Goal: Task Accomplishment & Management: Complete application form

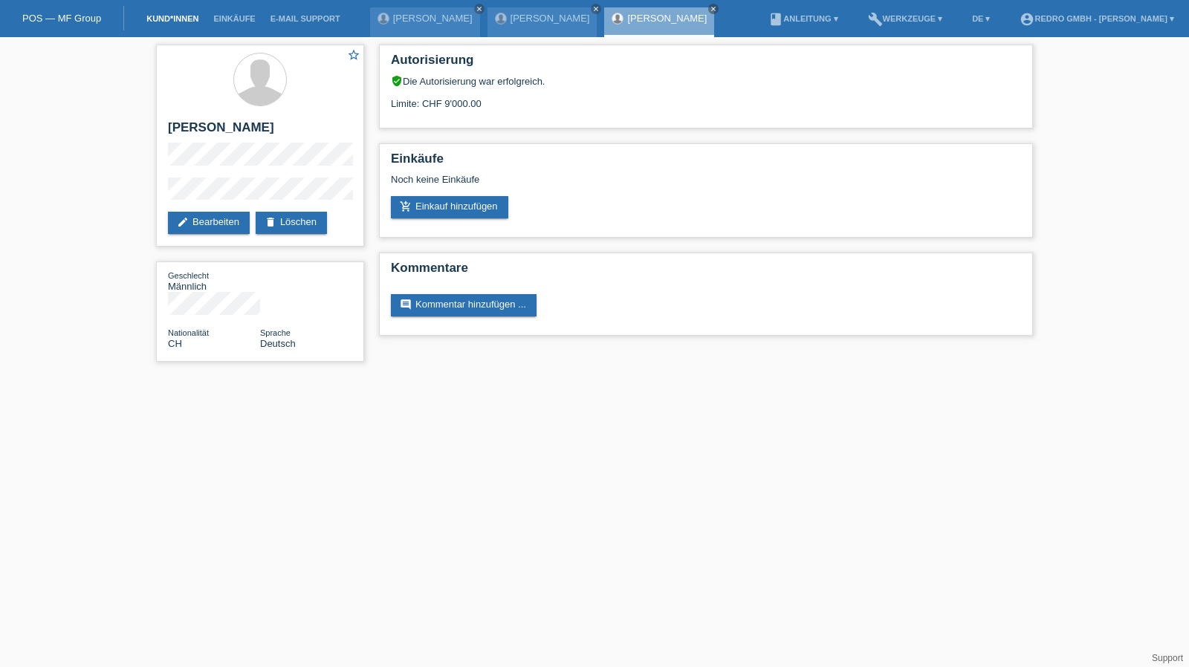
click at [163, 18] on link "Kund*innen" at bounding box center [172, 18] width 67 height 9
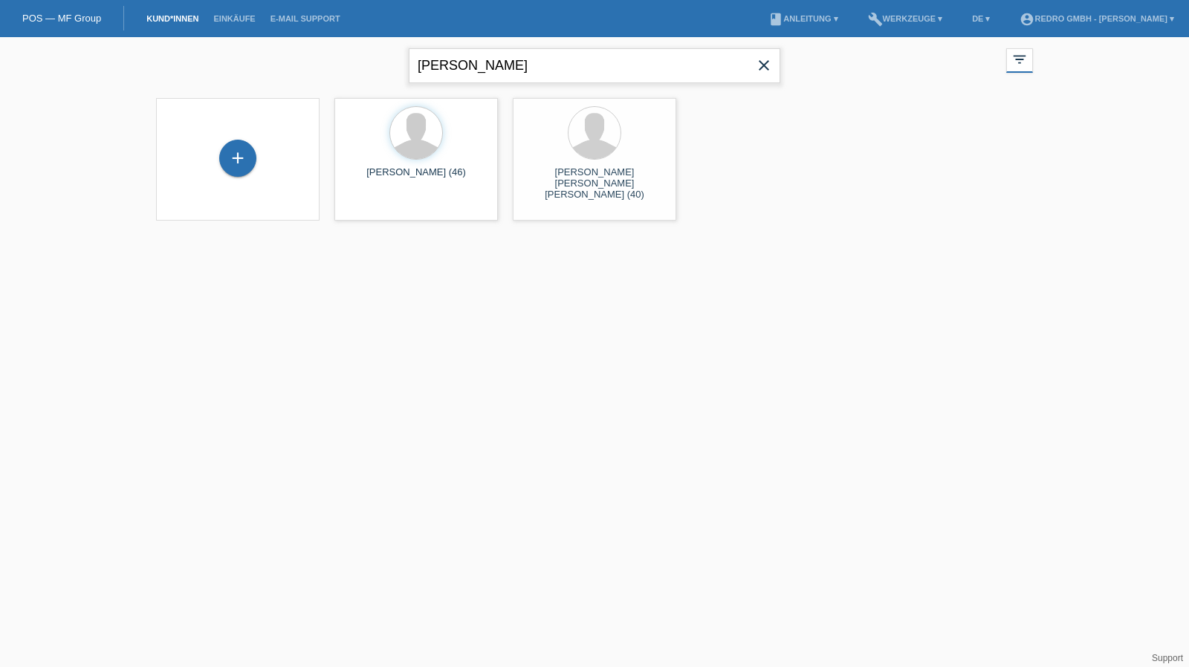
click at [531, 63] on input "ricardo egger" at bounding box center [594, 65] width 371 height 35
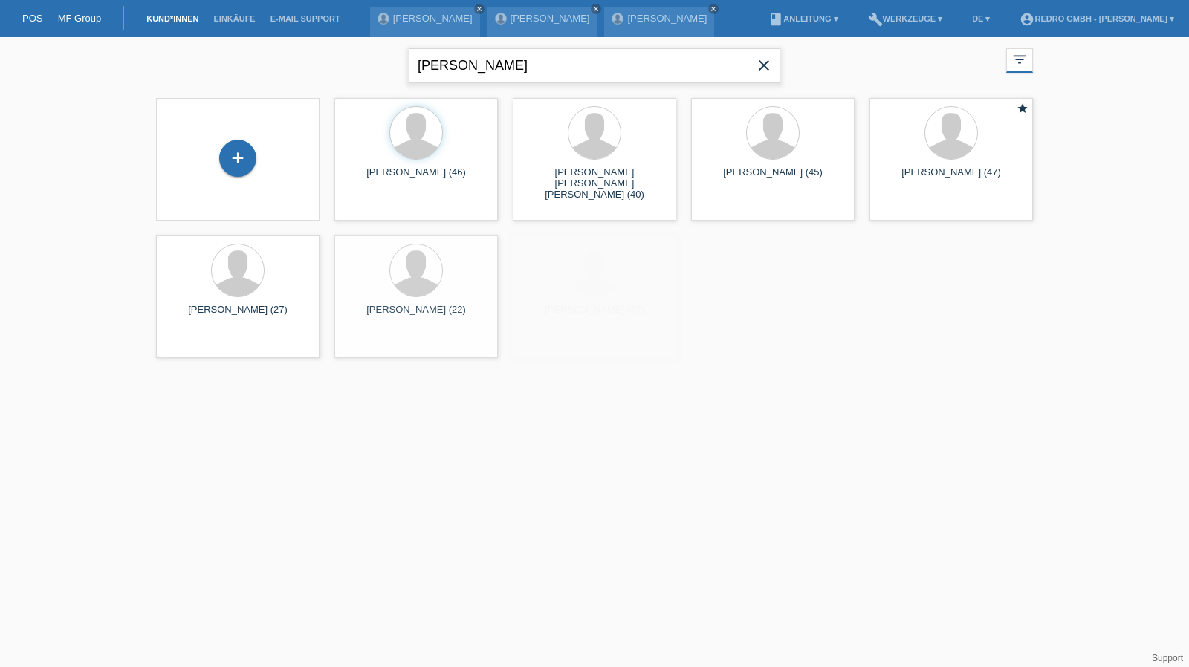
click at [531, 63] on input "ricardo egger" at bounding box center [594, 65] width 371 height 35
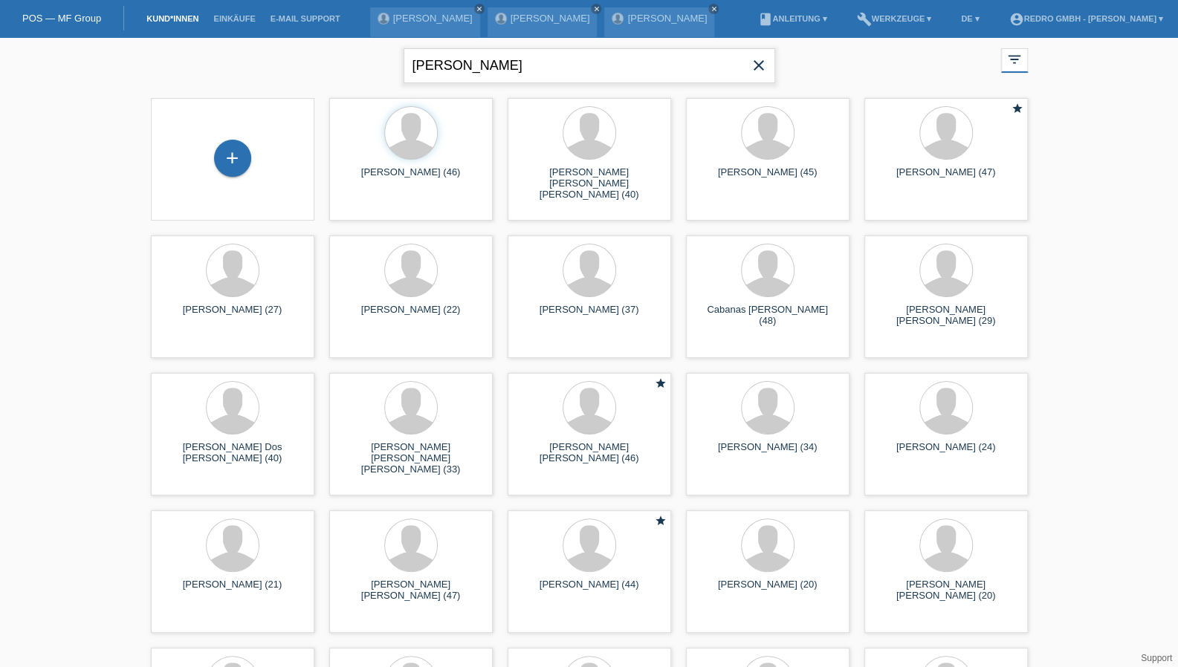
click at [458, 62] on input "ricardo egger" at bounding box center [588, 65] width 371 height 35
type input "sebastian frey"
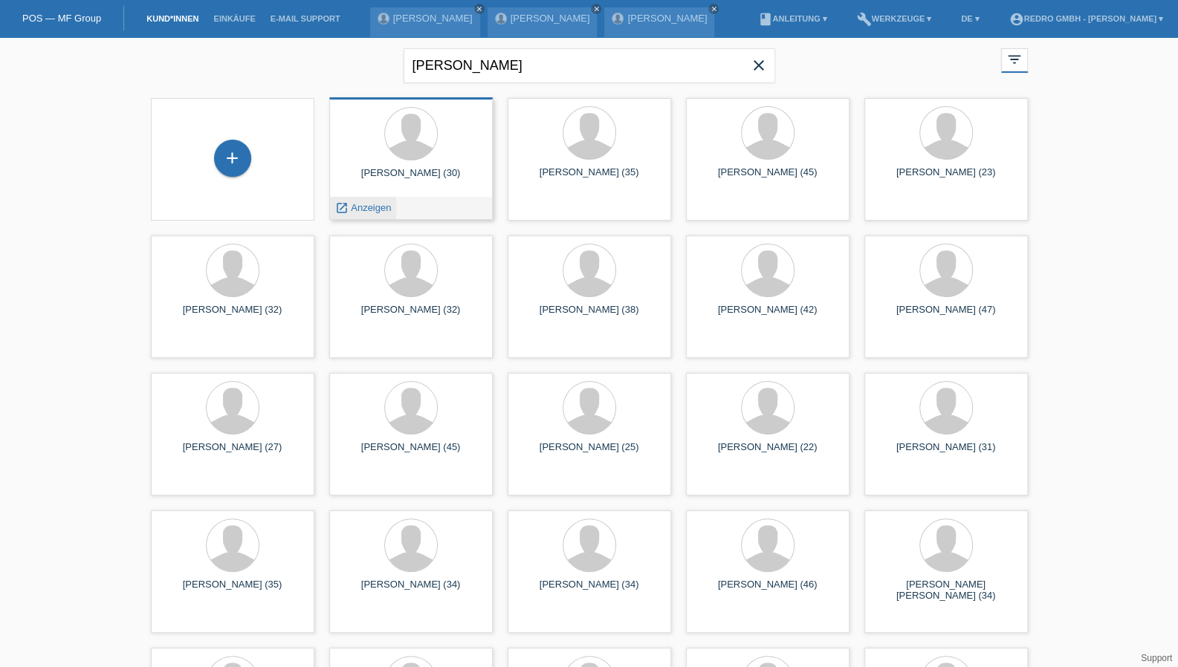
click at [369, 201] on div "launch Anzeigen" at bounding box center [363, 208] width 67 height 22
click at [362, 210] on span "Anzeigen" at bounding box center [371, 207] width 40 height 11
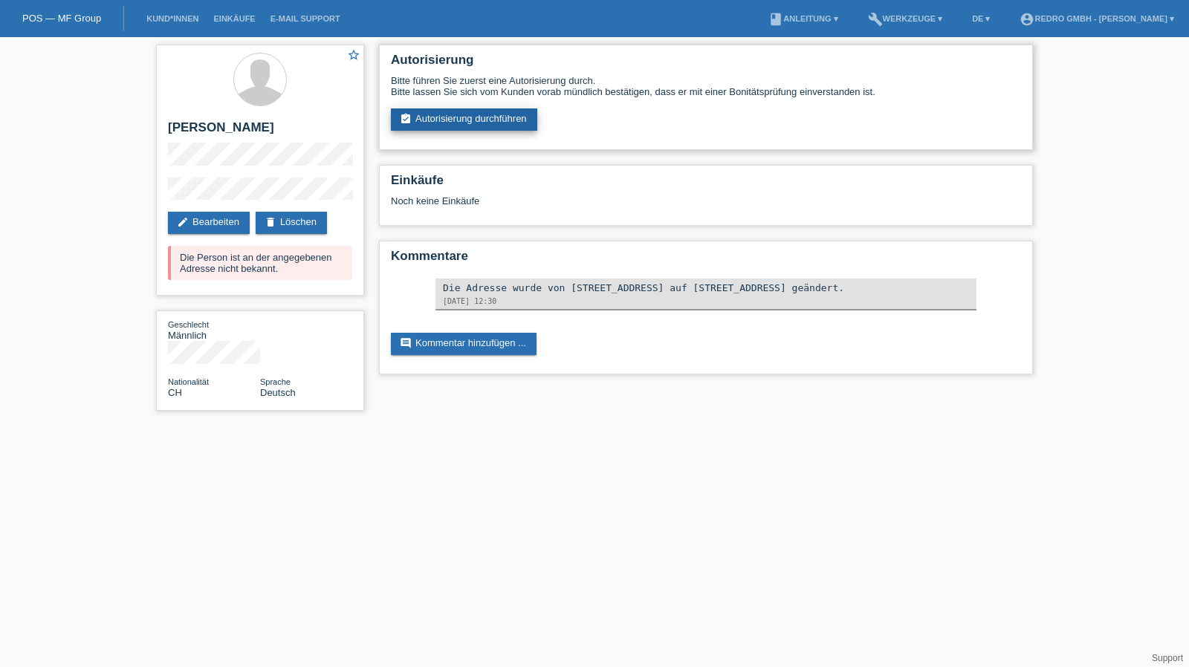
click at [447, 121] on link "assignment_turned_in Autorisierung durchführen" at bounding box center [464, 119] width 146 height 22
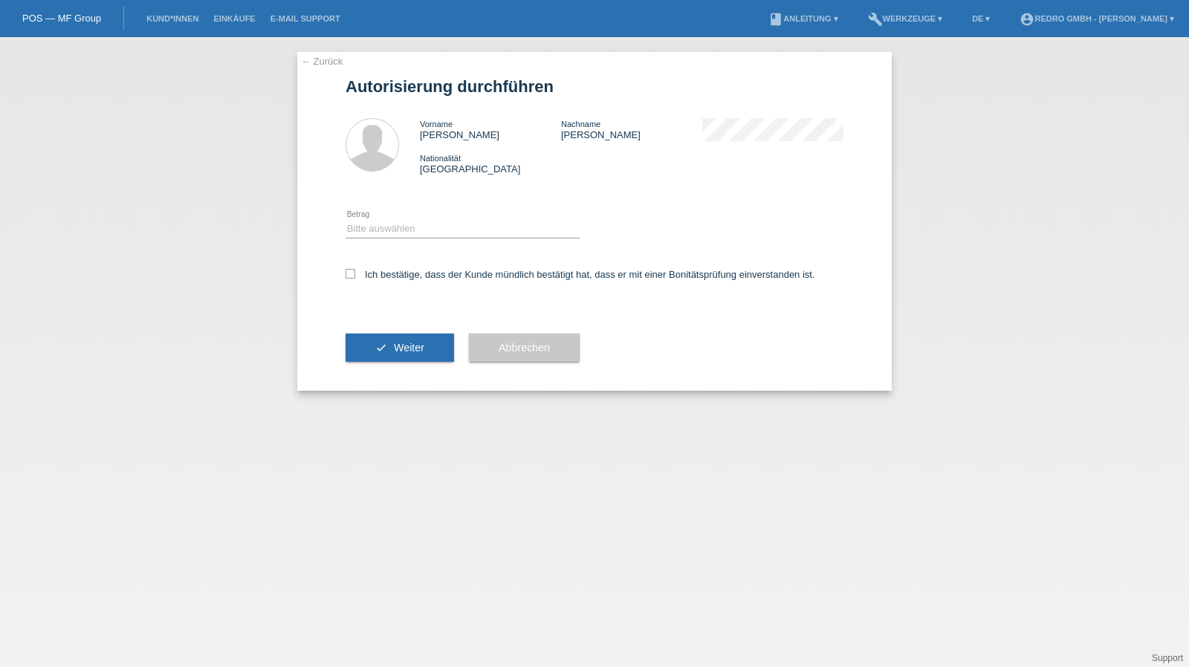
click at [402, 217] on div "Bitte auswählen CHF 1.00 - CHF 499.00 CHF 500.00 - CHF 1'999.00 CHF 2'000.00 - …" at bounding box center [462, 229] width 234 height 51
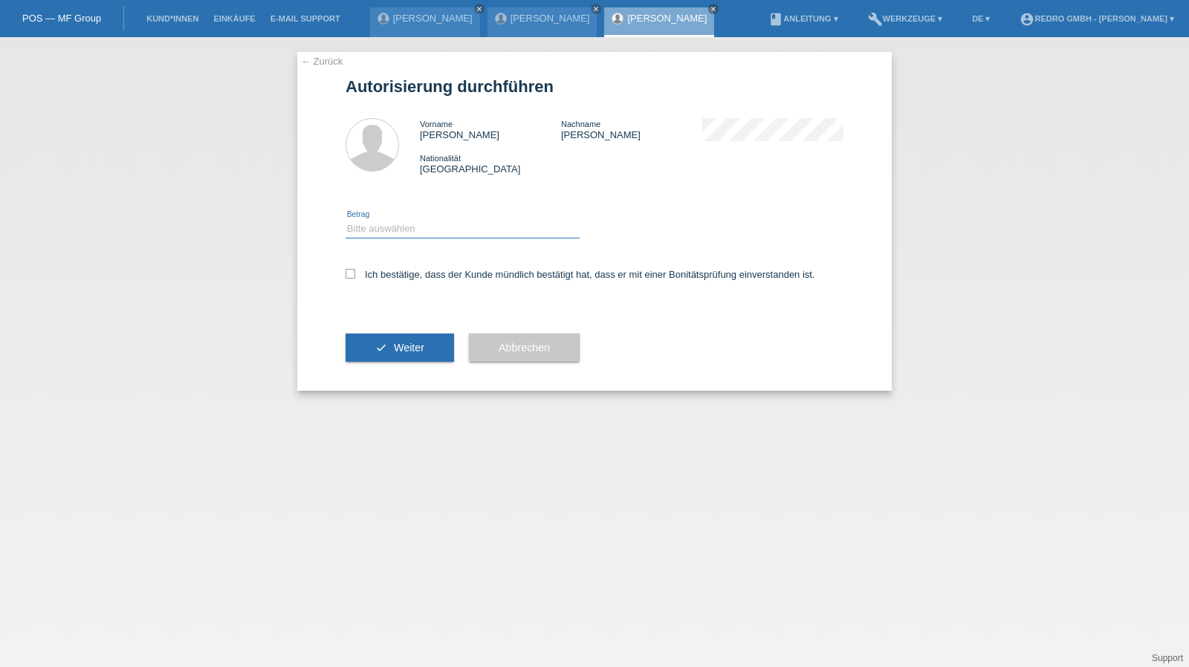
drag, startPoint x: 397, startPoint y: 222, endPoint x: 395, endPoint y: 237, distance: 15.0
click at [397, 222] on select "Bitte auswählen CHF 1.00 - CHF 499.00 CHF 500.00 - CHF 1'999.00 CHF 2'000.00 - …" at bounding box center [462, 229] width 234 height 18
select select "1"
click at [345, 220] on select "Bitte auswählen CHF 1.00 - CHF 499.00 CHF 500.00 - CHF 1'999.00 CHF 2'000.00 - …" at bounding box center [462, 229] width 234 height 18
click at [387, 273] on label "Ich bestätige, dass der Kunde mündlich bestätigt hat, dass er mit einer Bonität…" at bounding box center [580, 274] width 470 height 11
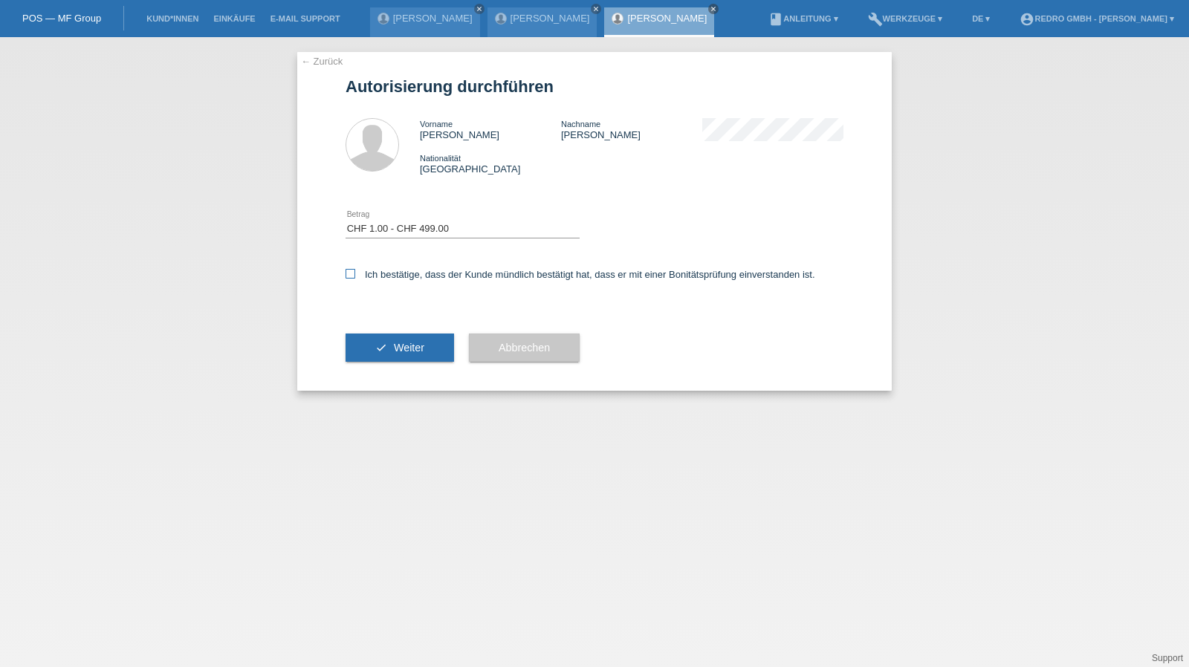
click at [355, 273] on input "Ich bestätige, dass der Kunde mündlich bestätigt hat, dass er mit einer Bonität…" at bounding box center [350, 274] width 10 height 10
checkbox input "true"
click at [386, 337] on button "check Weiter" at bounding box center [399, 348] width 108 height 28
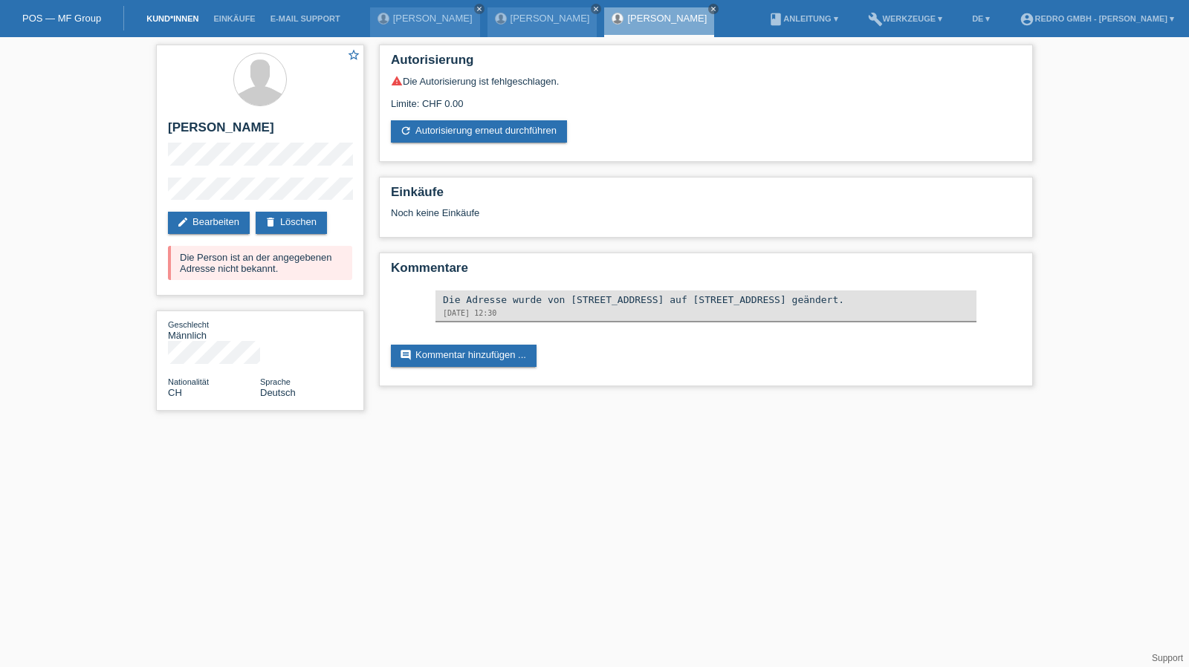
click at [169, 19] on link "Kund*innen" at bounding box center [172, 18] width 67 height 9
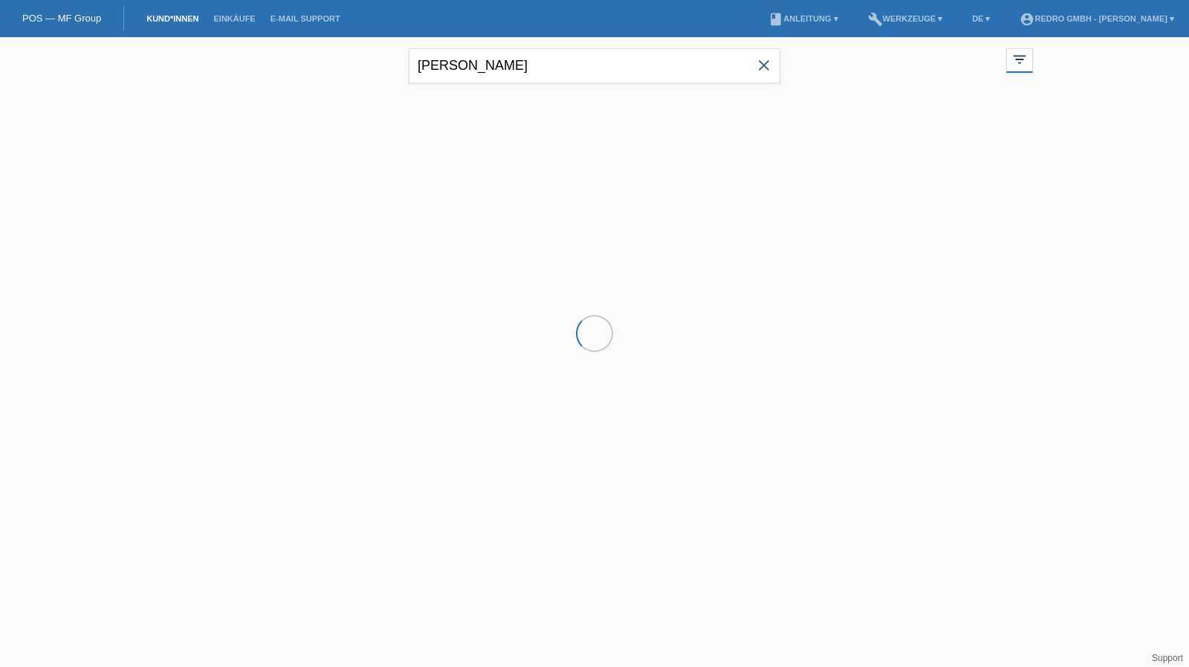
click at [539, 65] on input "sebastian frey" at bounding box center [594, 65] width 371 height 35
drag, startPoint x: 0, startPoint y: 0, endPoint x: 539, endPoint y: 65, distance: 543.3
click at [539, 65] on input "sebastian frey" at bounding box center [594, 65] width 371 height 35
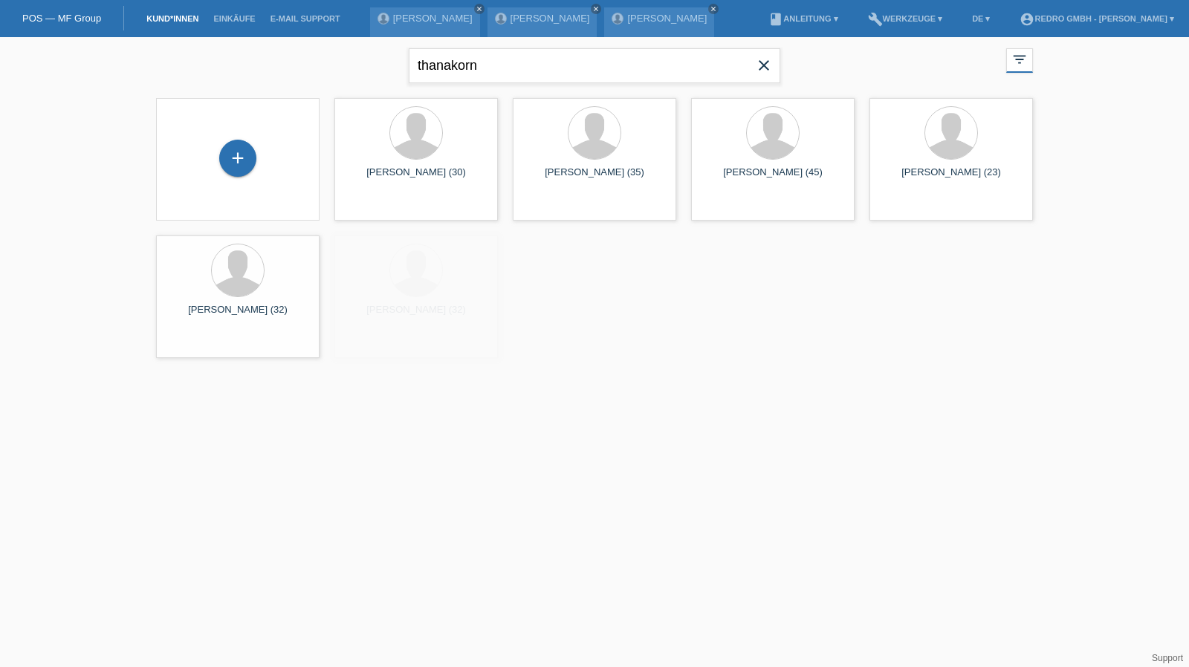
type input "thanakorn"
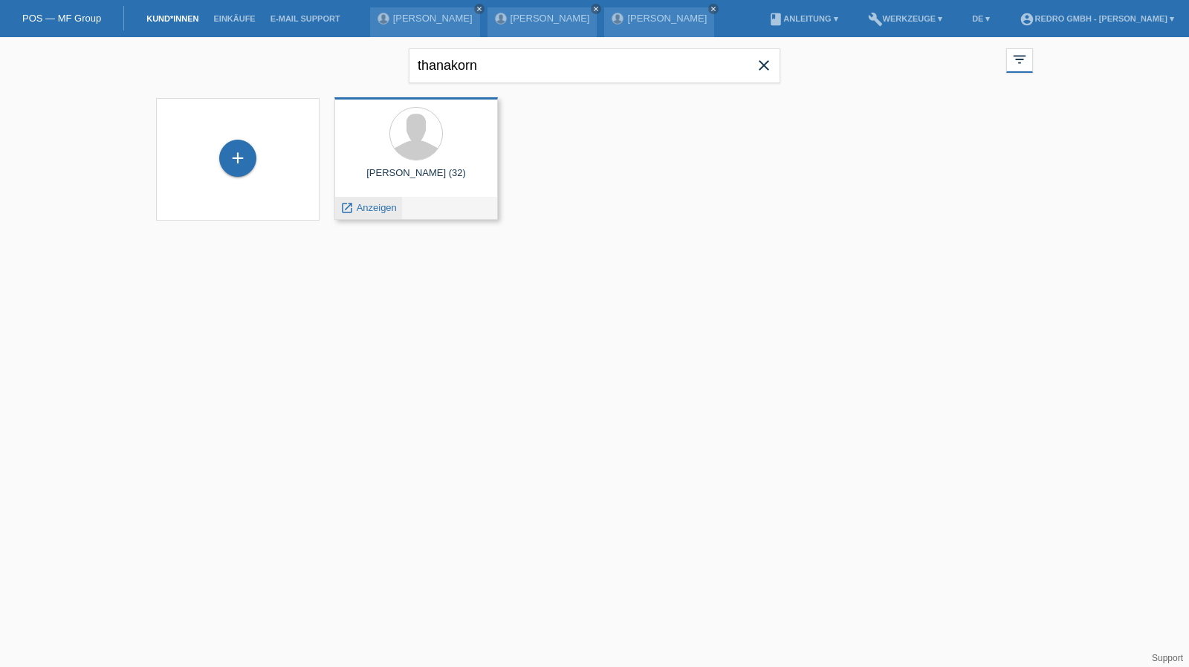
click at [369, 204] on span "Anzeigen" at bounding box center [377, 207] width 40 height 11
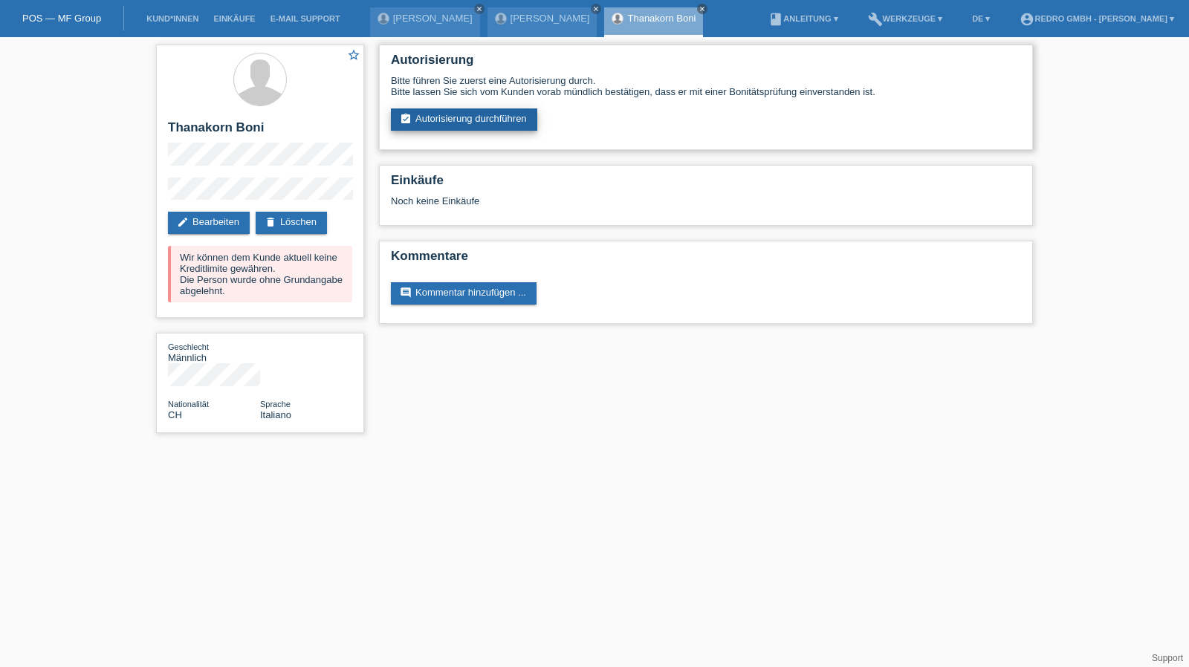
click at [437, 120] on link "assignment_turned_in Autorisierung durchführen" at bounding box center [464, 119] width 146 height 22
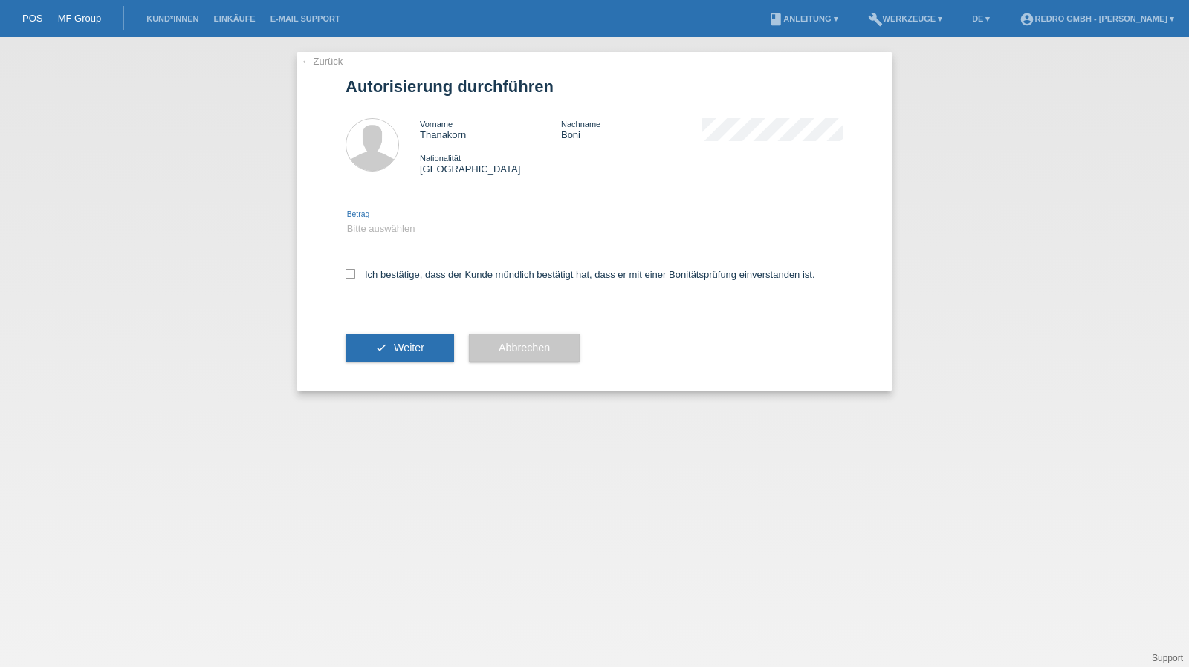
drag, startPoint x: 404, startPoint y: 227, endPoint x: 402, endPoint y: 235, distance: 8.5
click at [404, 227] on select "Bitte auswählen CHF 1.00 - CHF 499.00 CHF 500.00 - CHF 1'999.00 CHF 2'000.00 - …" at bounding box center [462, 229] width 234 height 18
select select "1"
click at [345, 220] on select "Bitte auswählen CHF 1.00 - CHF 499.00 CHF 500.00 - CHF 1'999.00 CHF 2'000.00 - …" at bounding box center [462, 229] width 234 height 18
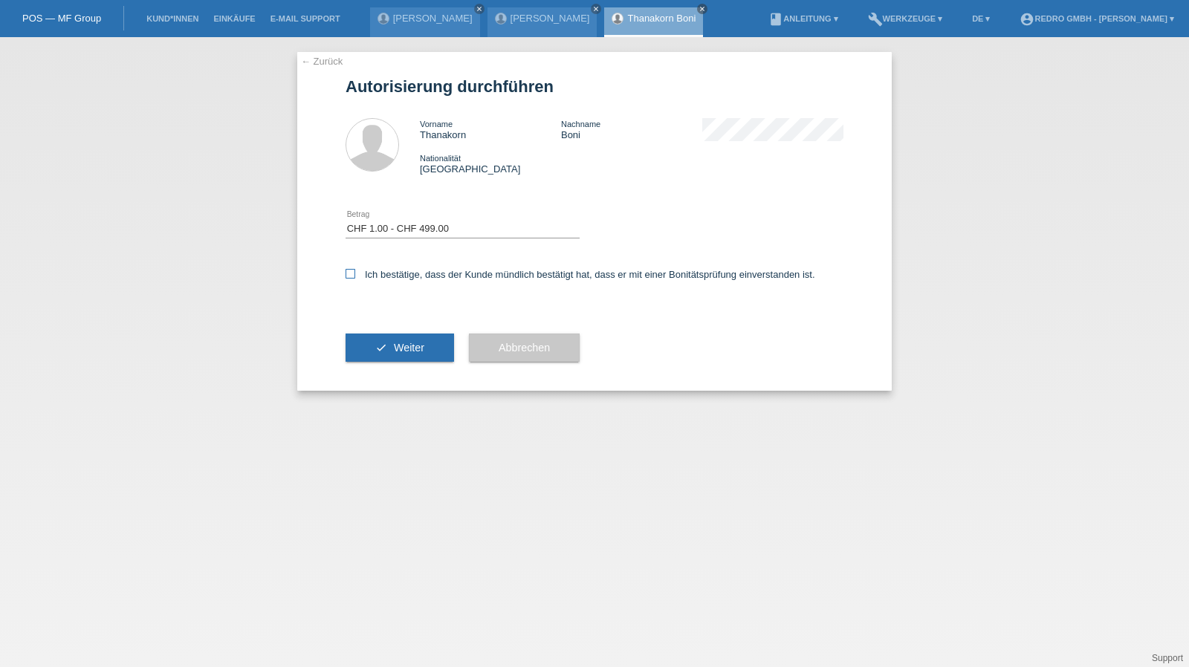
click at [383, 274] on label "Ich bestätige, dass der Kunde mündlich bestätigt hat, dass er mit einer Bonität…" at bounding box center [580, 274] width 470 height 11
click at [355, 274] on input "Ich bestätige, dass der Kunde mündlich bestätigt hat, dass er mit einer Bonität…" at bounding box center [350, 274] width 10 height 10
checkbox input "true"
click at [371, 350] on button "check Weiter" at bounding box center [399, 348] width 108 height 28
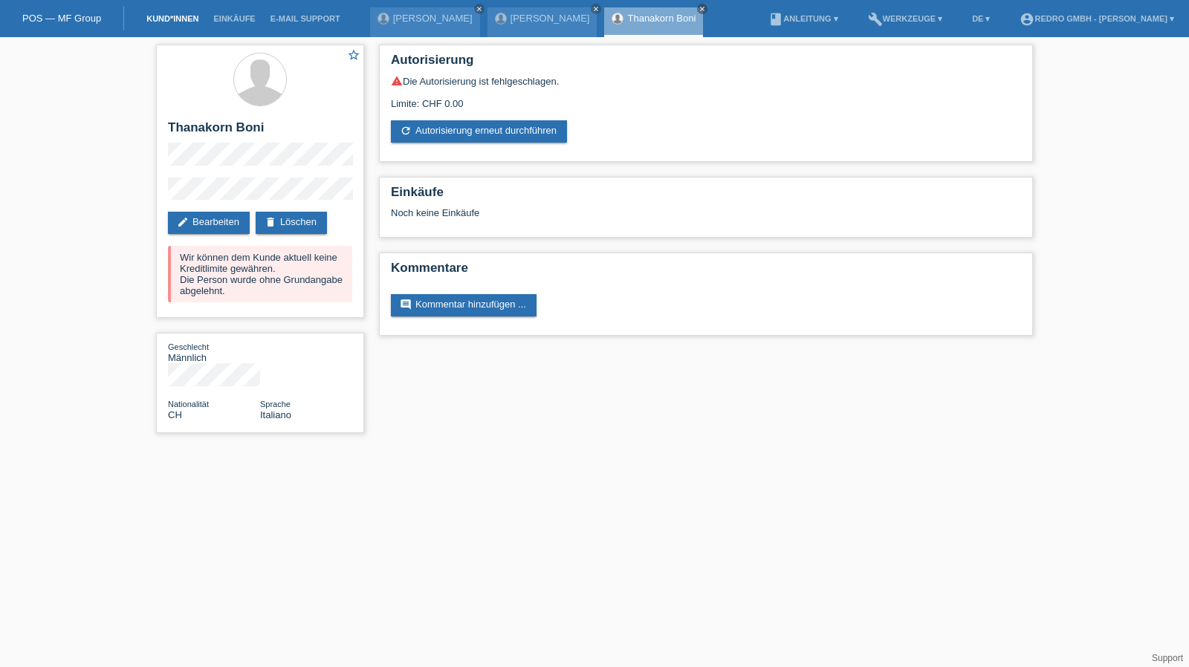
click at [174, 22] on link "Kund*innen" at bounding box center [172, 18] width 67 height 9
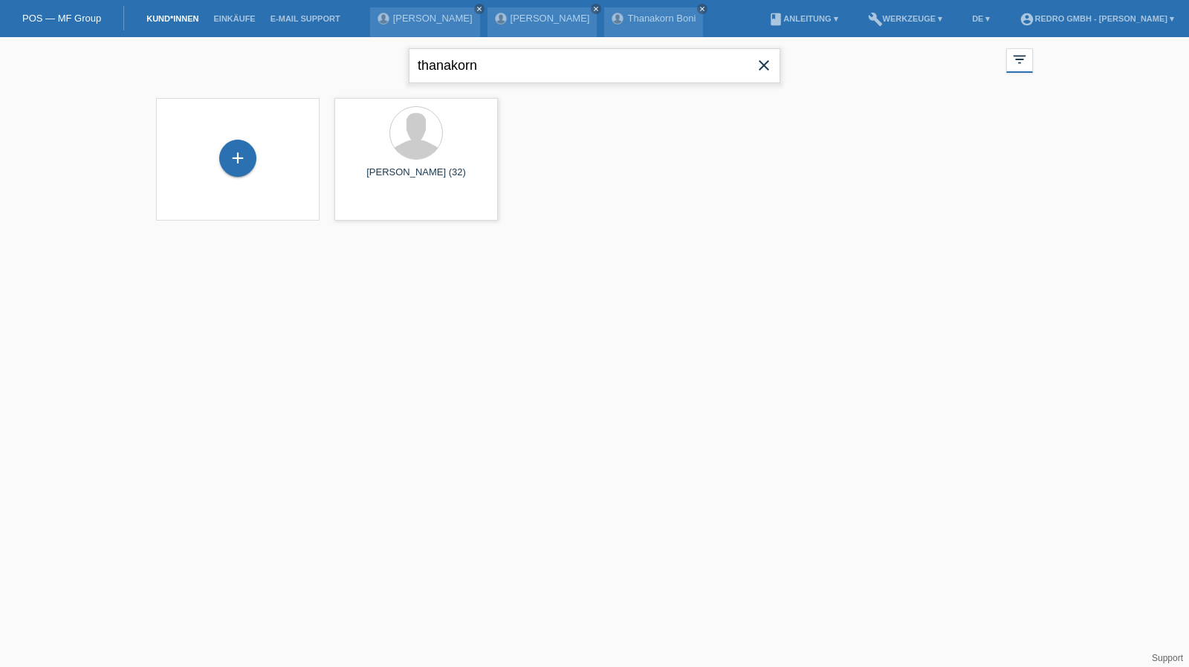
click at [540, 68] on input "thanakorn" at bounding box center [594, 65] width 371 height 35
paste input "Ouroda"
type input "Ouroda"
click at [233, 169] on div "+" at bounding box center [237, 165] width 37 height 37
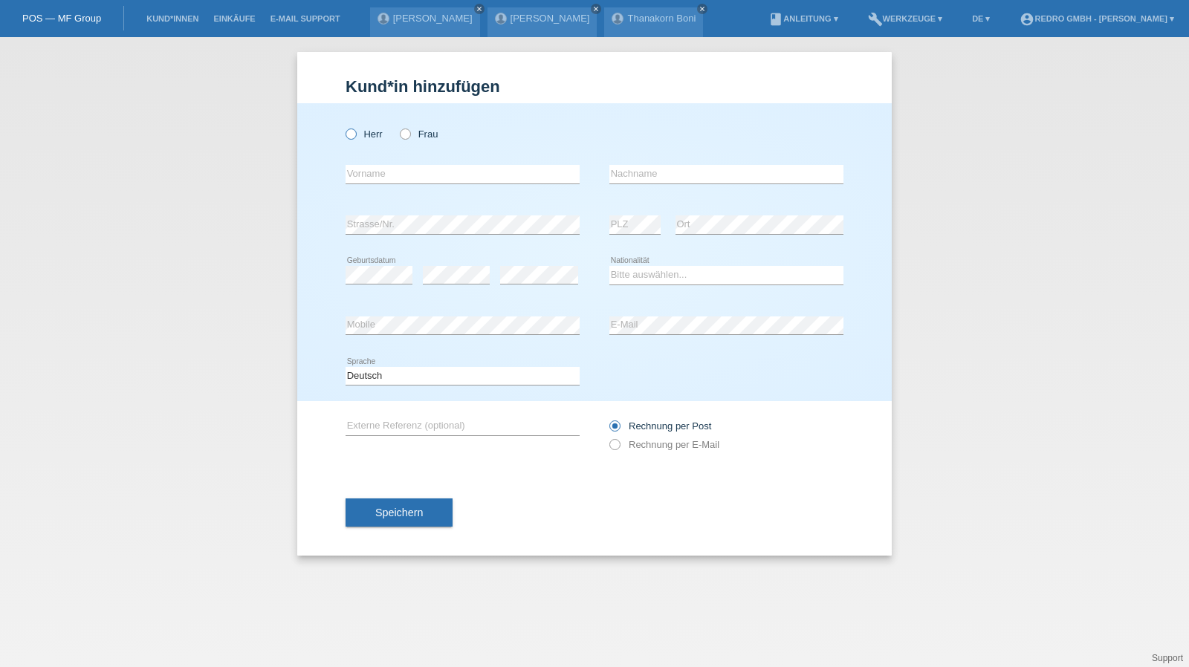
click at [343, 126] on icon at bounding box center [343, 126] width 0 height 0
click at [346, 133] on input "Herr" at bounding box center [350, 134] width 10 height 10
radio input "true"
click at [387, 173] on input "text" at bounding box center [462, 174] width 234 height 19
click at [379, 175] on input "text" at bounding box center [462, 174] width 234 height 19
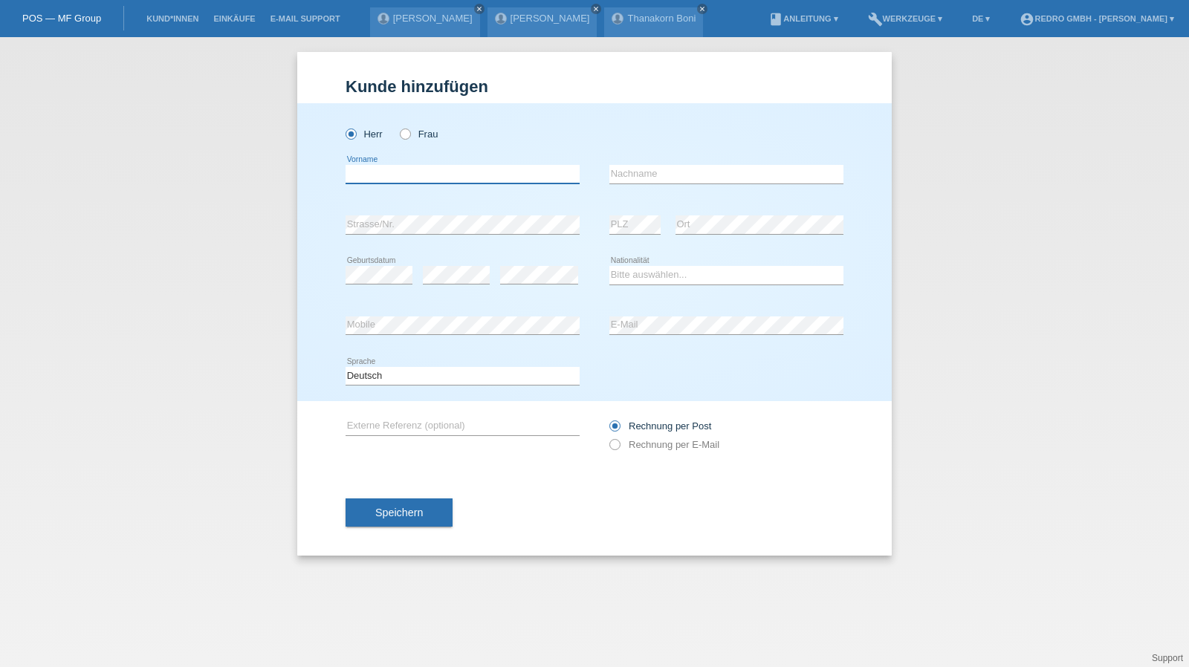
paste input "Oliver"
type input "Oliver"
click at [635, 172] on input "text" at bounding box center [726, 174] width 234 height 19
paste input "Ouroda"
type input "Ouroda"
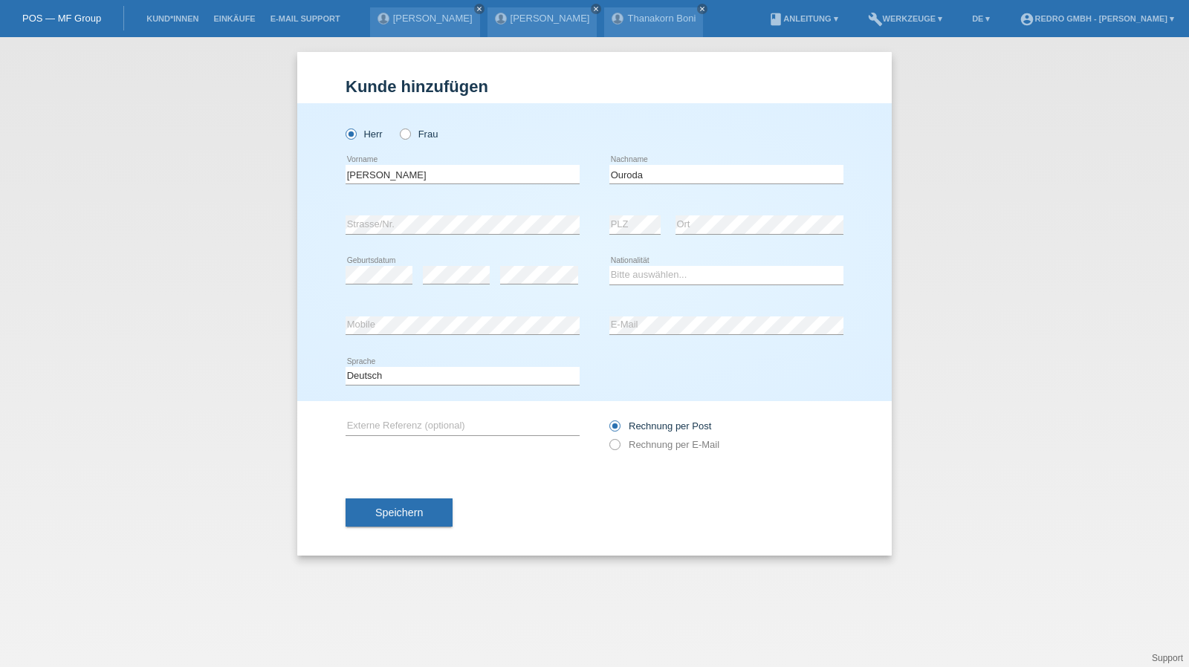
drag, startPoint x: 716, startPoint y: 344, endPoint x: 715, endPoint y: 335, distance: 9.0
click at [716, 344] on div "error E-Mail" at bounding box center [726, 326] width 234 height 51
select select "CH"
drag, startPoint x: 447, startPoint y: 369, endPoint x: 440, endPoint y: 378, distance: 11.6
click at [447, 369] on select "Deutsch Français Italiano English" at bounding box center [462, 376] width 234 height 18
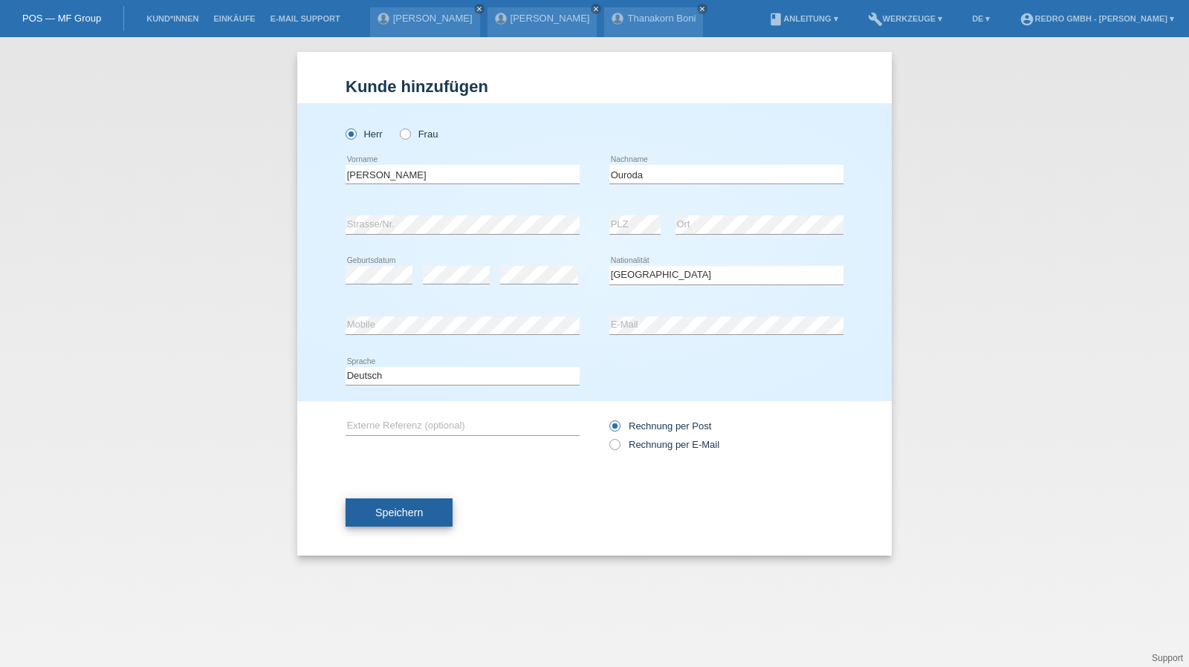
click at [385, 525] on button "Speichern" at bounding box center [398, 513] width 107 height 28
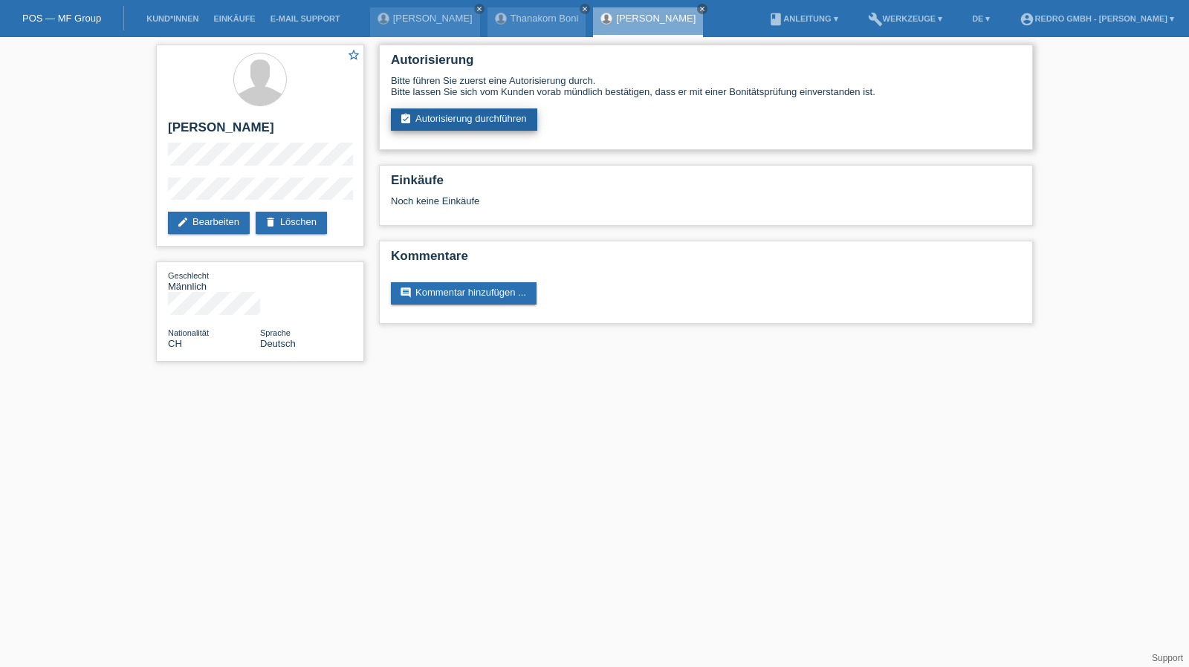
click at [464, 122] on link "assignment_turned_in Autorisierung durchführen" at bounding box center [464, 119] width 146 height 22
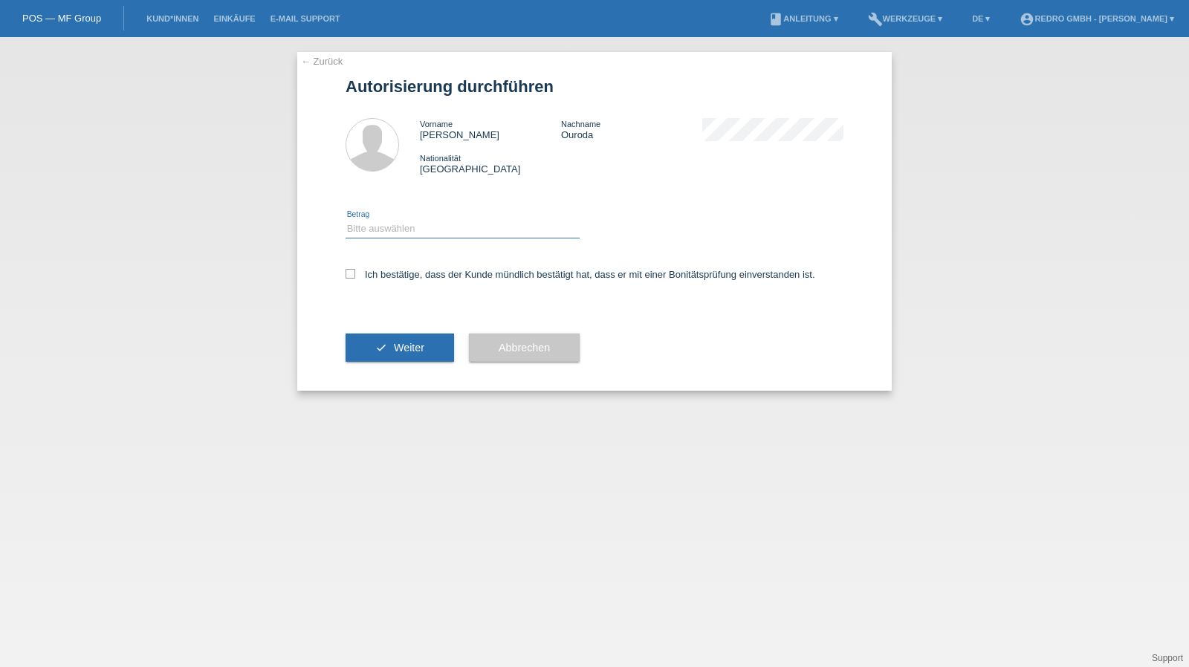
click at [415, 237] on select "Bitte auswählen CHF 1.00 - CHF 499.00 CHF 500.00 - CHF 1'999.00 CHF 2'000.00 - …" at bounding box center [462, 229] width 234 height 18
select select "1"
click at [345, 220] on select "Bitte auswählen CHF 1.00 - CHF 499.00 CHF 500.00 - CHF 1'999.00 CHF 2'000.00 - …" at bounding box center [462, 229] width 234 height 18
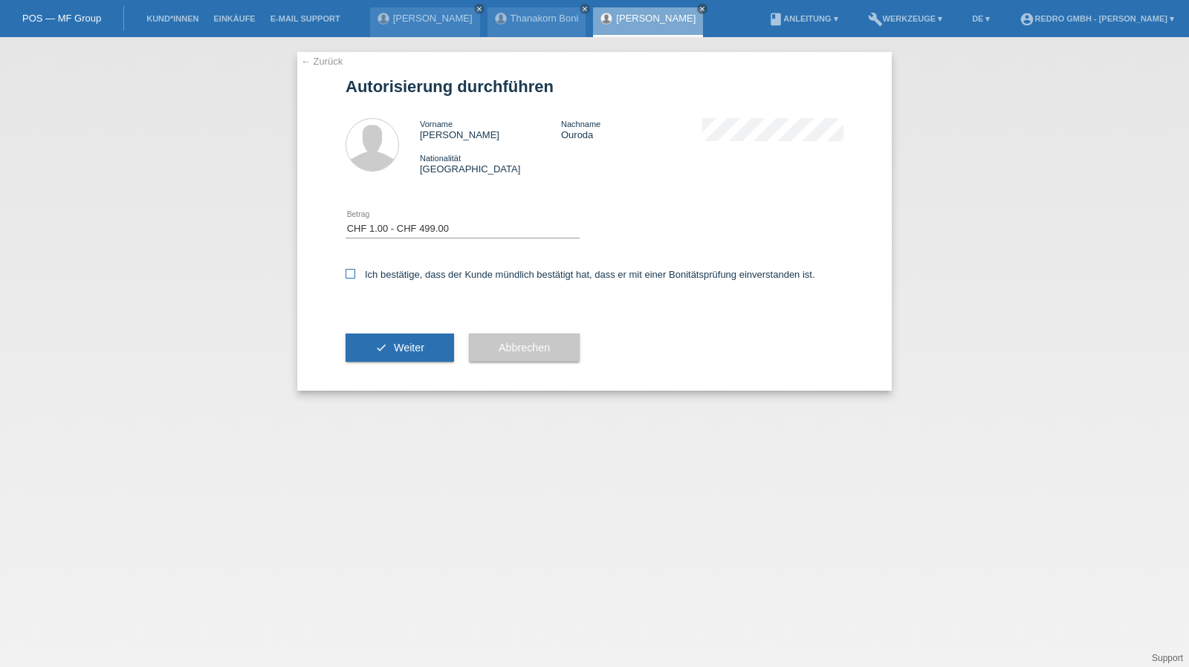
click at [386, 273] on label "Ich bestätige, dass der Kunde mündlich bestätigt hat, dass er mit einer Bonität…" at bounding box center [580, 274] width 470 height 11
click at [355, 273] on input "Ich bestätige, dass der Kunde mündlich bestätigt hat, dass er mit einer Bonität…" at bounding box center [350, 274] width 10 height 10
checkbox input "true"
click at [374, 353] on button "check Weiter" at bounding box center [399, 348] width 108 height 28
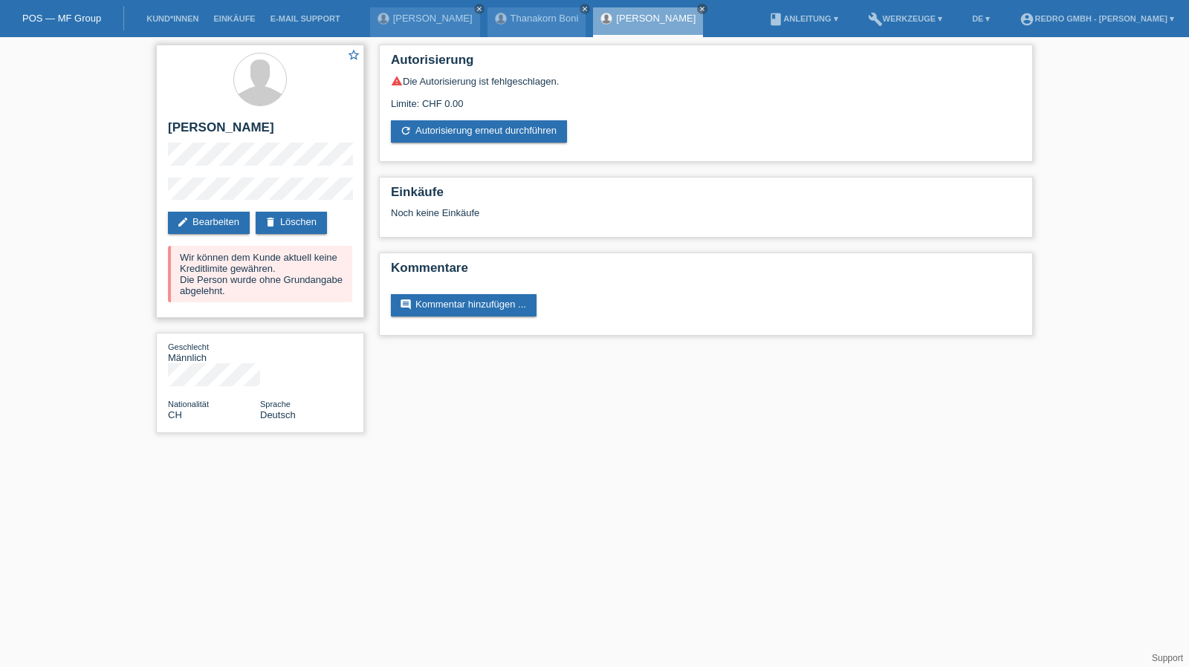
click at [220, 127] on h2 "[PERSON_NAME]" at bounding box center [260, 131] width 184 height 22
copy div "[PERSON_NAME]"
click at [155, 197] on div "star_border Oliver Ouroda edit Bearbeiten delete Löschen Wir können dem Kunde a…" at bounding box center [260, 242] width 223 height 411
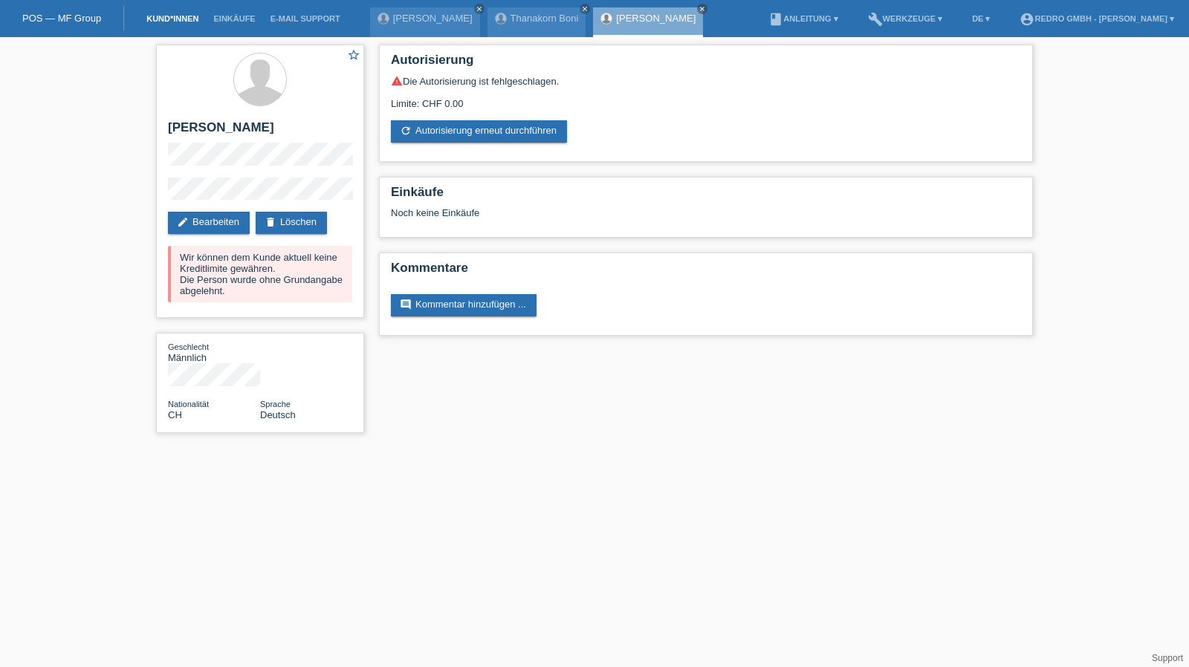
click at [186, 16] on link "Kund*innen" at bounding box center [172, 18] width 67 height 9
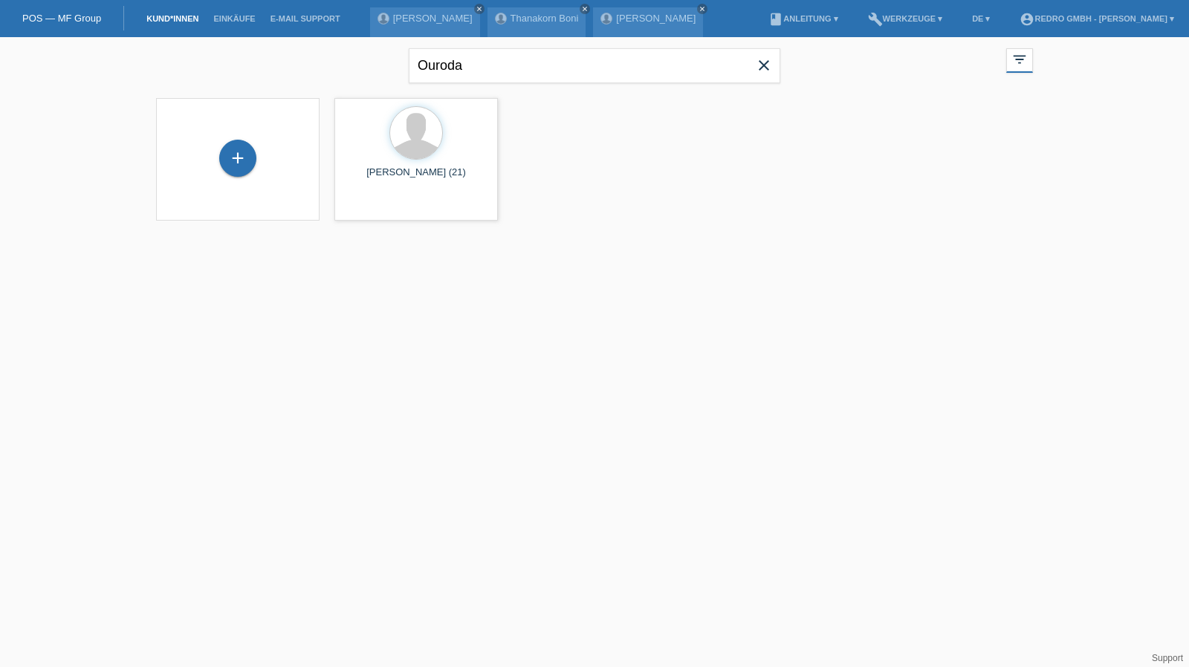
click at [205, 146] on div "+" at bounding box center [238, 159] width 140 height 39
click at [235, 151] on div "+" at bounding box center [237, 158] width 37 height 37
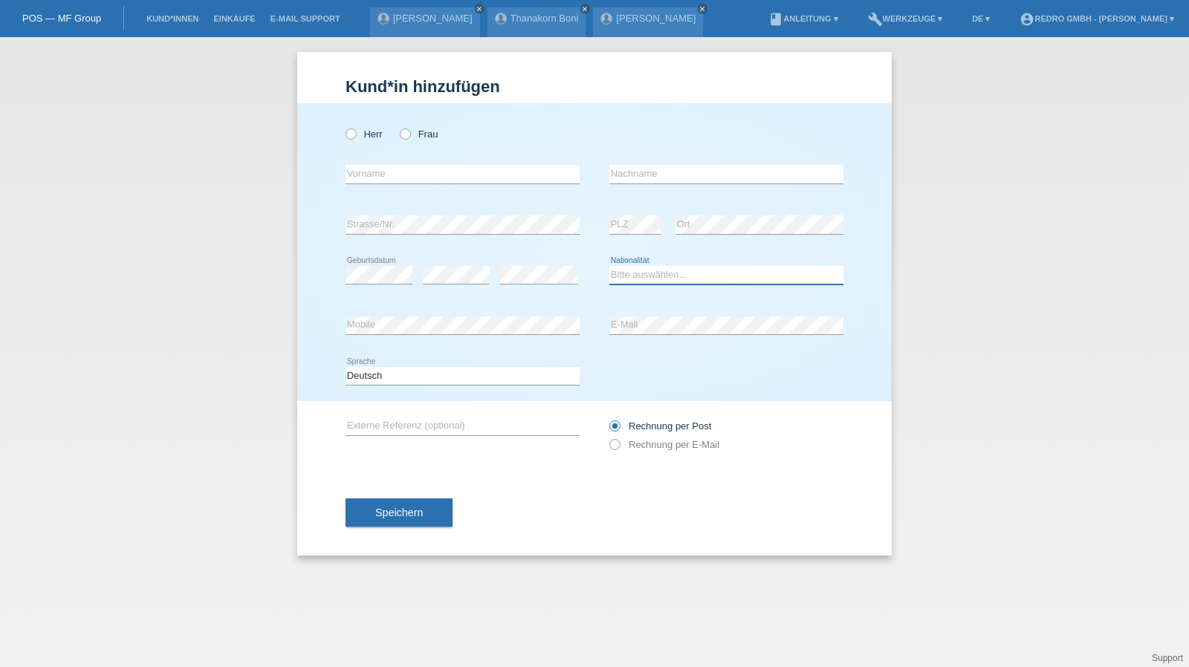
click at [642, 279] on select "Bitte auswählen... [GEOGRAPHIC_DATA] [GEOGRAPHIC_DATA] [GEOGRAPHIC_DATA] [GEOGR…" at bounding box center [726, 275] width 234 height 18
select select "RO"
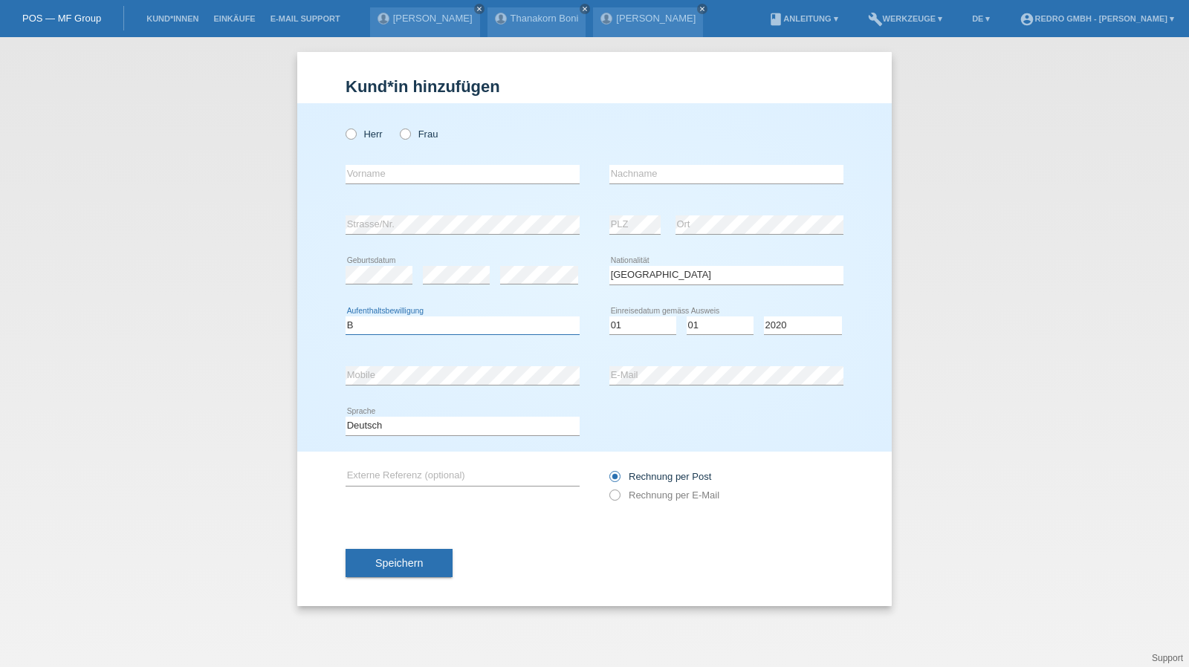
select select "B"
click at [418, 560] on span "Speichern" at bounding box center [399, 563] width 48 height 12
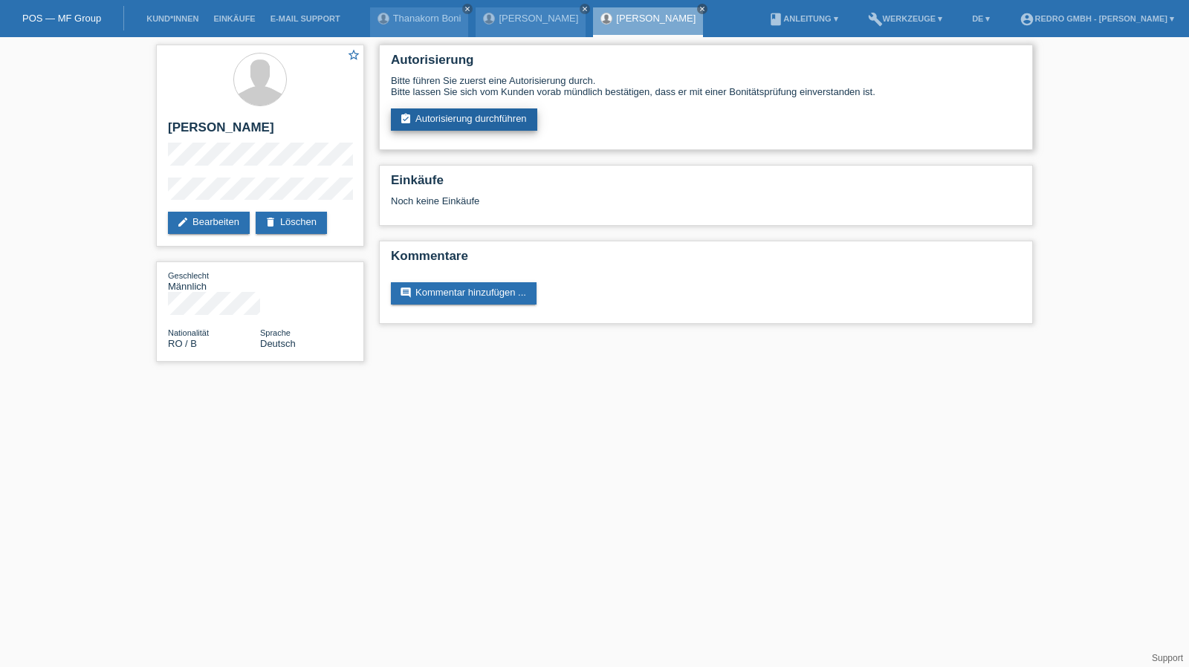
click at [464, 123] on link "assignment_turned_in Autorisierung durchführen" at bounding box center [464, 119] width 146 height 22
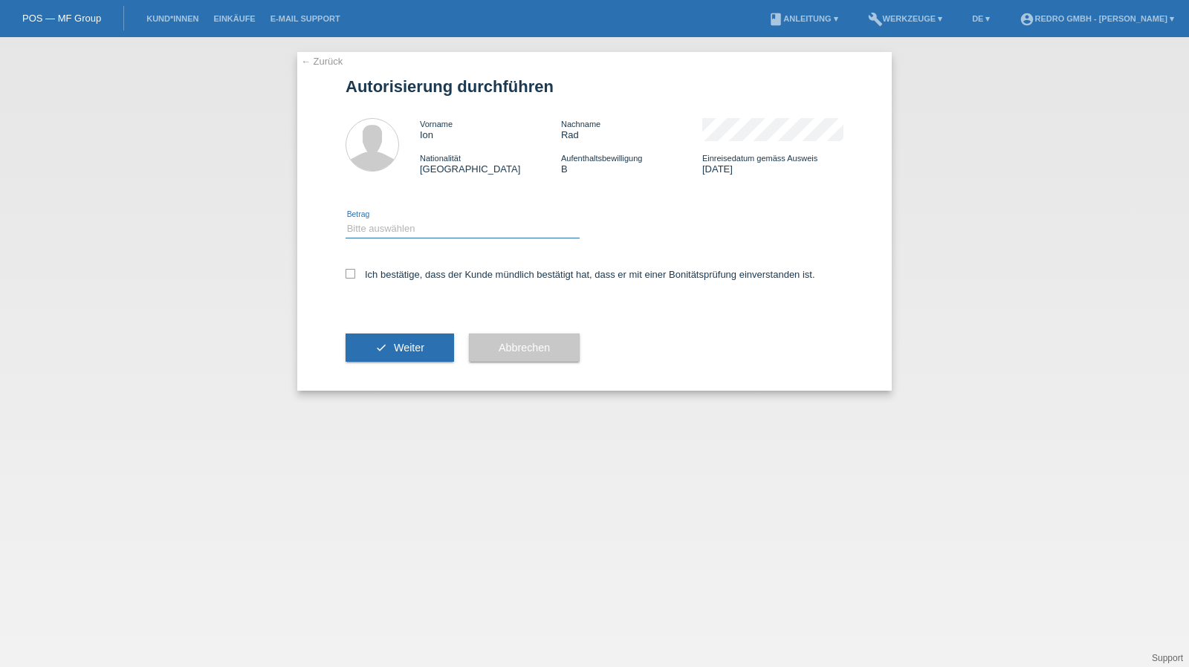
click at [397, 229] on select "Bitte auswählen CHF 1.00 - CHF 499.00 CHF 500.00 - CHF 1'999.00 CHF 2'000.00 - …" at bounding box center [462, 229] width 234 height 18
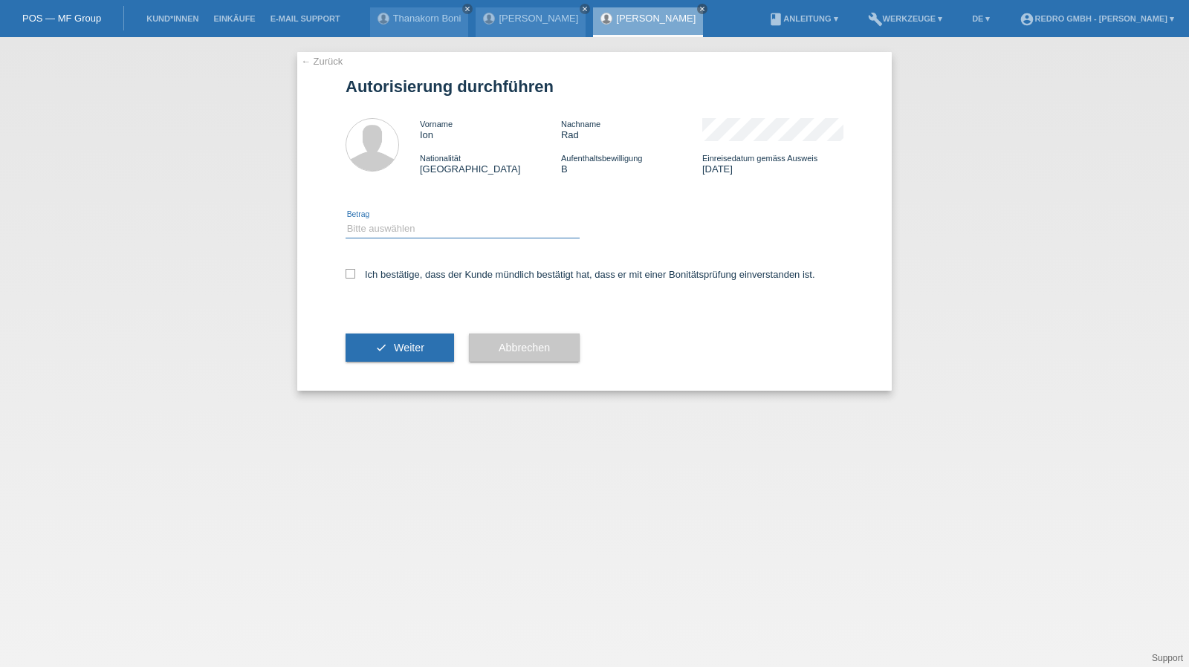
select select "1"
click at [345, 220] on select "Bitte auswählen CHF 1.00 - CHF 499.00 CHF 500.00 - CHF 1'999.00 CHF 2'000.00 - …" at bounding box center [462, 229] width 234 height 18
click at [391, 287] on div "Ich bestätige, dass der Kunde mündlich bestätigt hat, dass er mit einer Bonität…" at bounding box center [594, 279] width 498 height 51
drag, startPoint x: 397, startPoint y: 282, endPoint x: 383, endPoint y: 335, distance: 55.1
click at [397, 281] on div "Ich bestätige, dass der Kunde mündlich bestätigt hat, dass er mit einer Bonität…" at bounding box center [594, 279] width 498 height 51
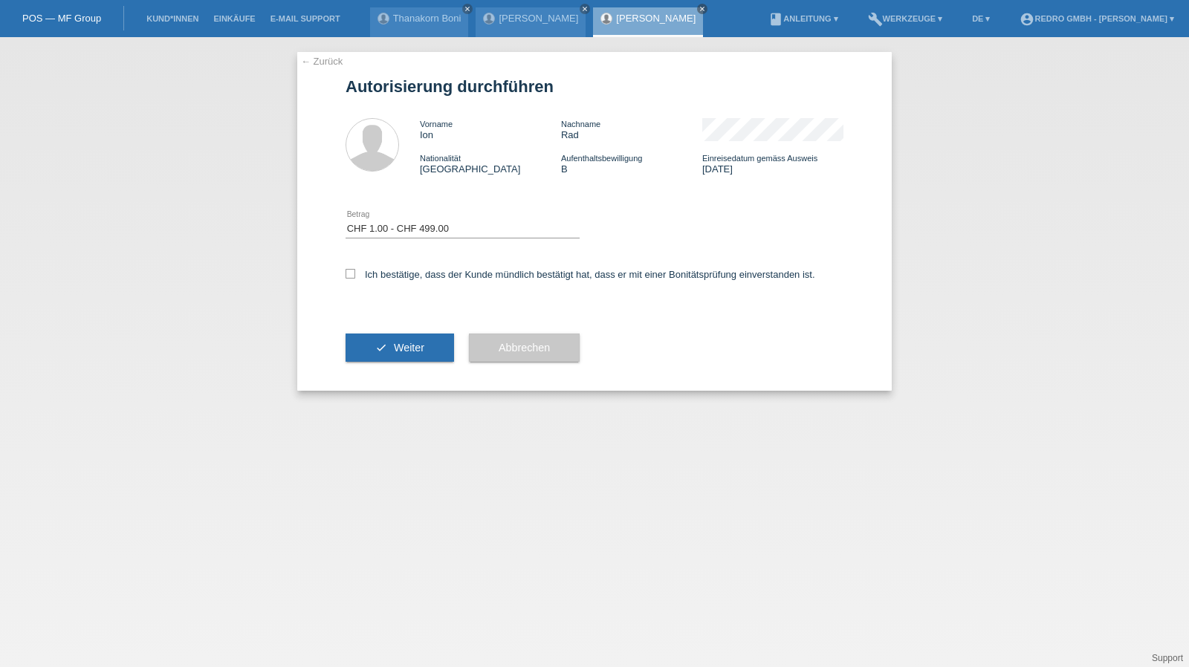
drag, startPoint x: 406, startPoint y: 255, endPoint x: 395, endPoint y: 266, distance: 15.2
click at [406, 255] on div "Bitte auswählen CHF 1.00 - CHF 499.00 CHF 500.00 - CHF 1'999.00 CHF 2'000.00 - …" at bounding box center [462, 229] width 234 height 51
click at [392, 270] on label "Ich bestätige, dass der Kunde mündlich bestätigt hat, dass er mit einer Bonität…" at bounding box center [580, 274] width 470 height 11
click at [355, 270] on input "Ich bestätige, dass der Kunde mündlich bestätigt hat, dass er mit einer Bonität…" at bounding box center [350, 274] width 10 height 10
checkbox input "true"
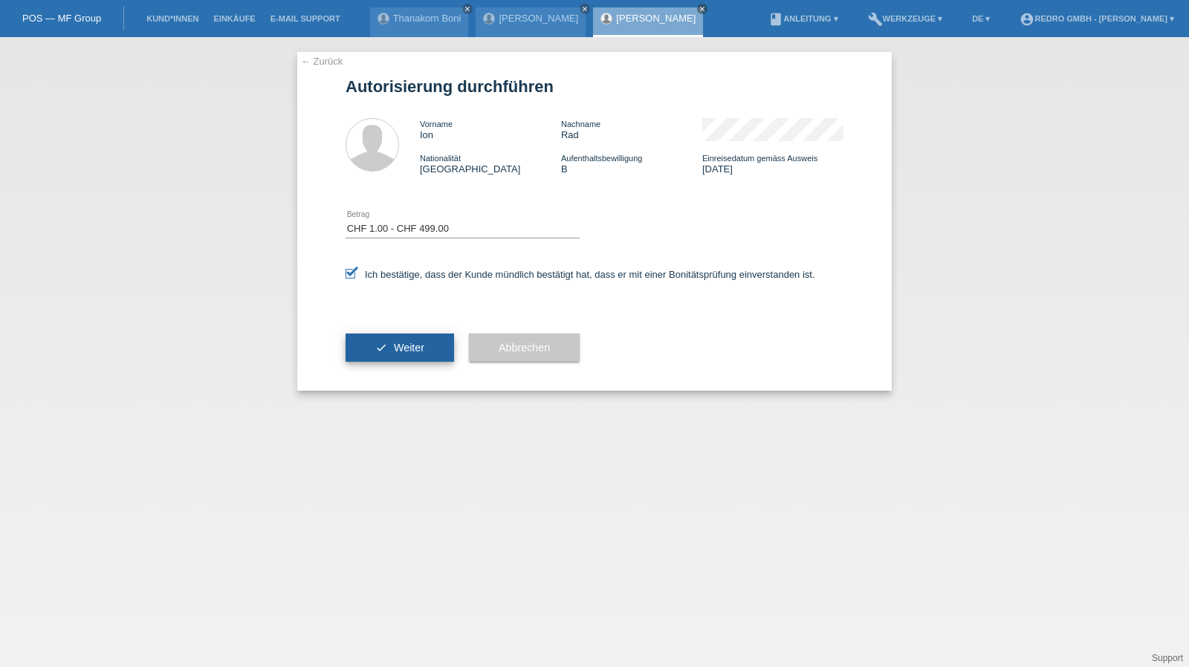
click at [397, 354] on button "check Weiter" at bounding box center [399, 348] width 108 height 28
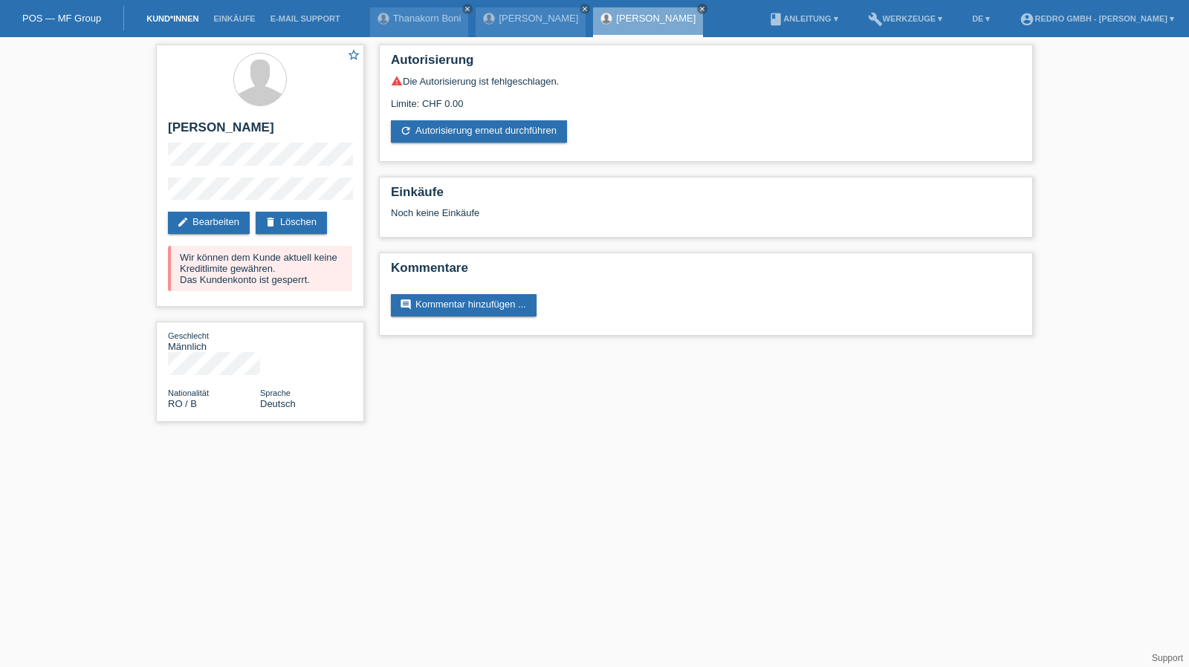
click at [166, 25] on li "Kund*innen" at bounding box center [172, 19] width 67 height 38
click at [167, 21] on link "Kund*innen" at bounding box center [172, 18] width 67 height 9
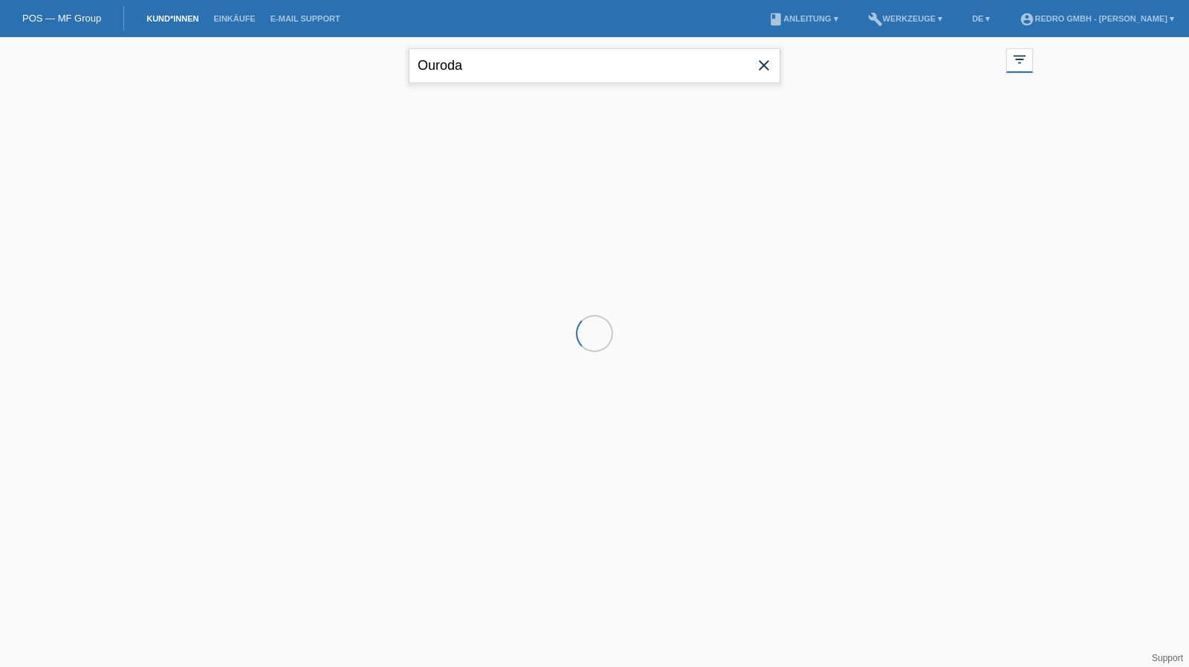
click at [549, 59] on input "Ouroda" at bounding box center [594, 65] width 371 height 35
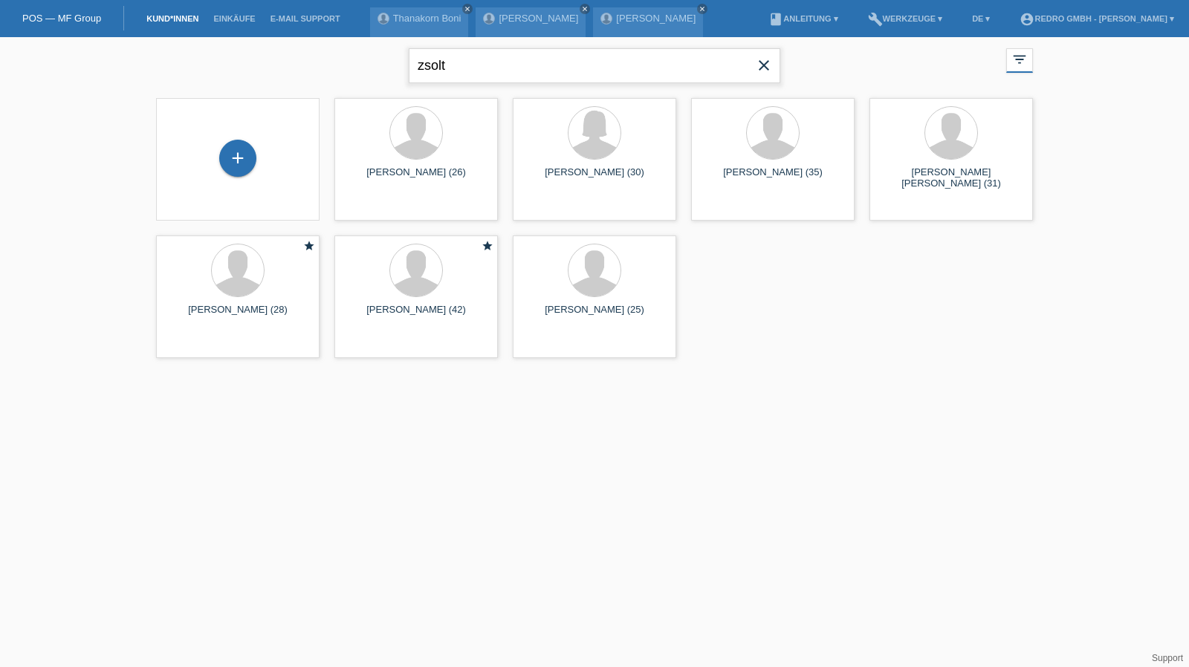
click at [542, 63] on input "zsolt" at bounding box center [594, 65] width 371 height 35
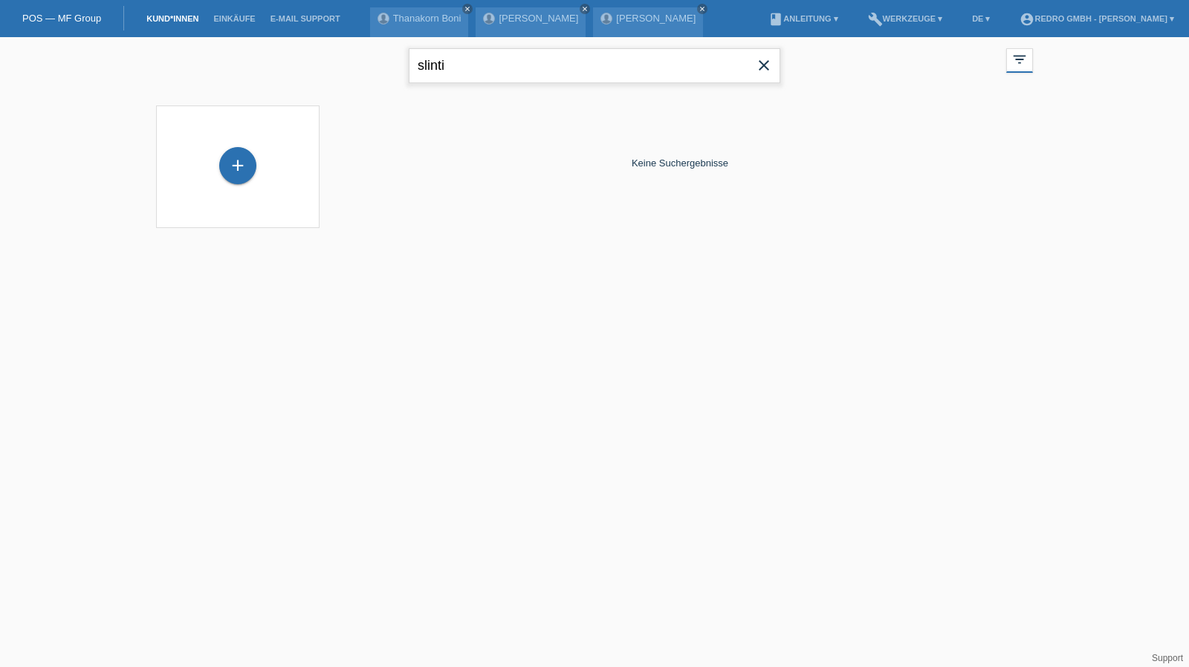
click at [502, 69] on input "slinti" at bounding box center [594, 65] width 371 height 35
type input "silnti"
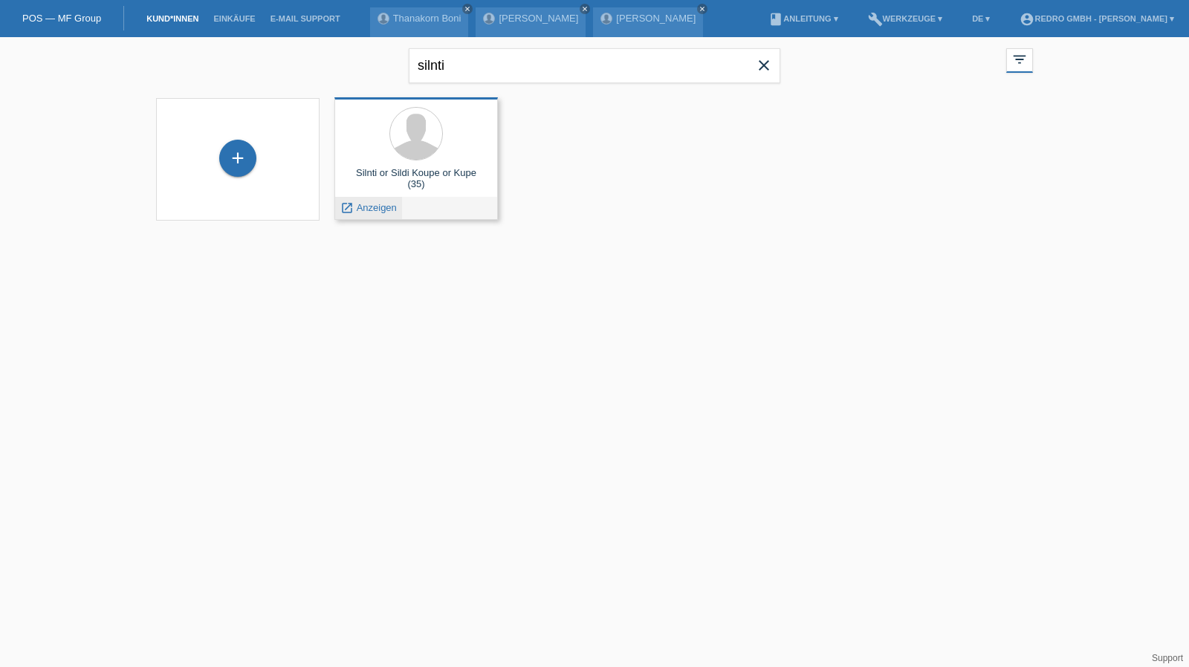
click at [374, 200] on div "launch Anzeigen" at bounding box center [368, 208] width 67 height 22
click at [373, 204] on span "Anzeigen" at bounding box center [377, 207] width 40 height 11
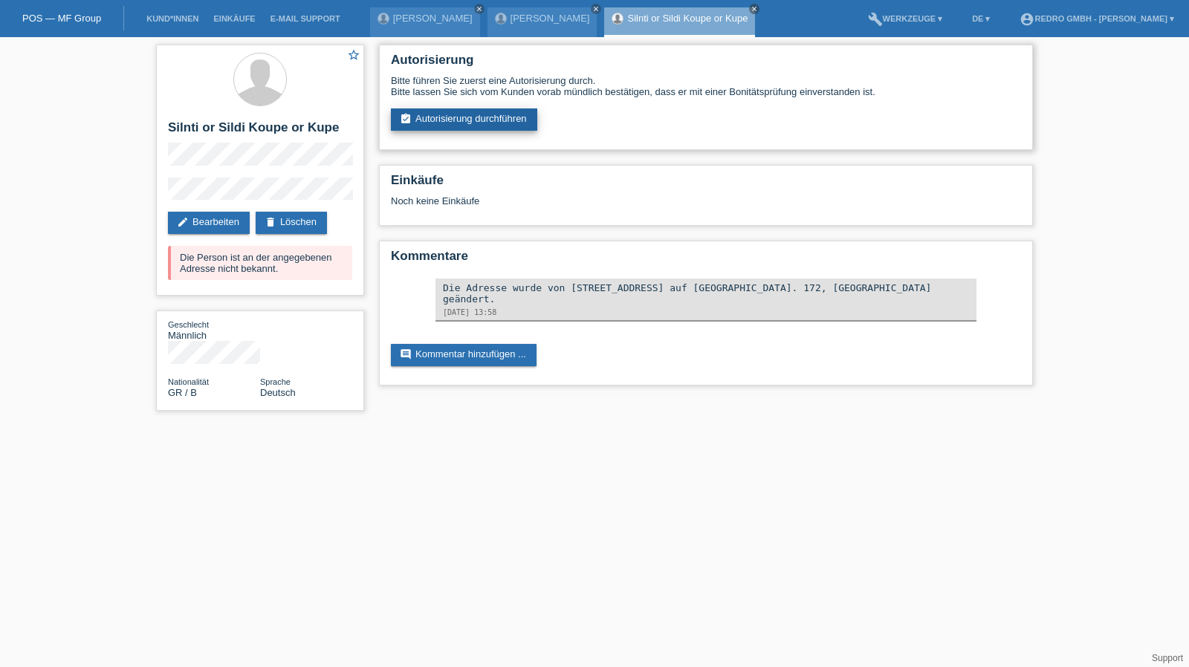
click at [415, 130] on link "assignment_turned_in Autorisierung durchführen" at bounding box center [464, 119] width 146 height 22
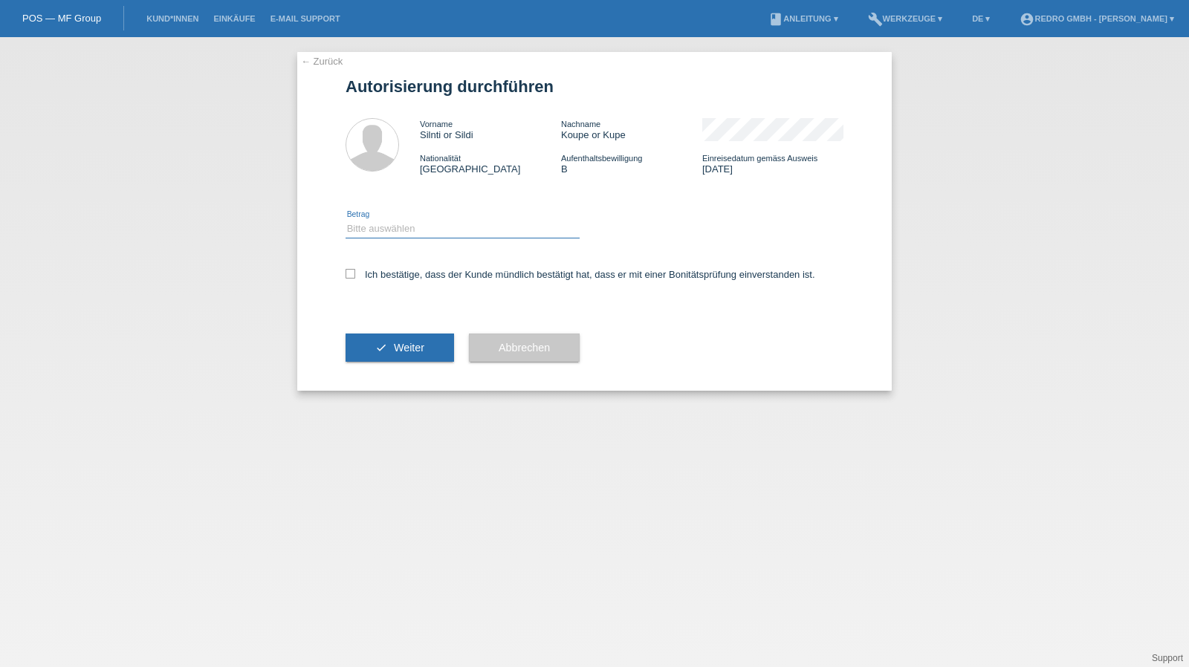
drag, startPoint x: 426, startPoint y: 226, endPoint x: 419, endPoint y: 234, distance: 11.0
click at [426, 227] on select "Bitte auswählen CHF 1.00 - CHF 499.00 CHF 500.00 - CHF 1'999.00 CHF 2'000.00 - …" at bounding box center [462, 229] width 234 height 18
select select "1"
click at [345, 220] on select "Bitte auswählen CHF 1.00 - CHF 499.00 CHF 500.00 - CHF 1'999.00 CHF 2'000.00 - …" at bounding box center [462, 229] width 234 height 18
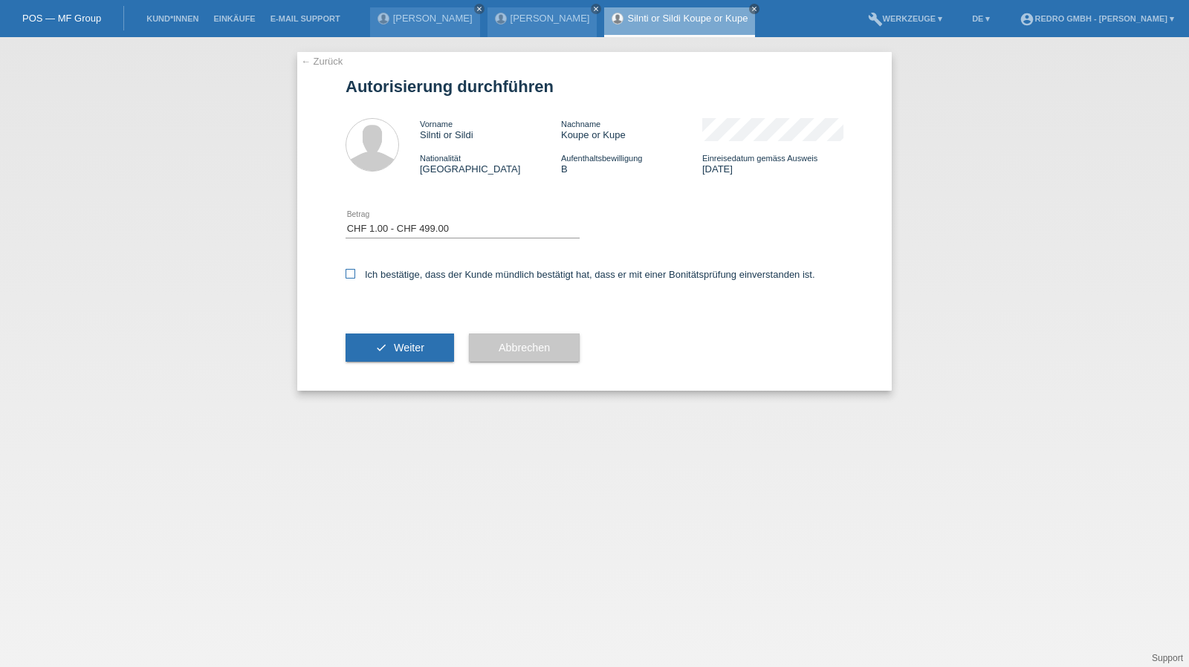
click at [383, 276] on label "Ich bestätige, dass der Kunde mündlich bestätigt hat, dass er mit einer Bonität…" at bounding box center [580, 274] width 470 height 11
click at [355, 276] on input "Ich bestätige, dass der Kunde mündlich bestätigt hat, dass er mit einer Bonität…" at bounding box center [350, 274] width 10 height 10
checkbox input "true"
click at [386, 327] on div "check Weiter" at bounding box center [399, 348] width 108 height 86
click at [376, 347] on icon "check" at bounding box center [381, 348] width 12 height 12
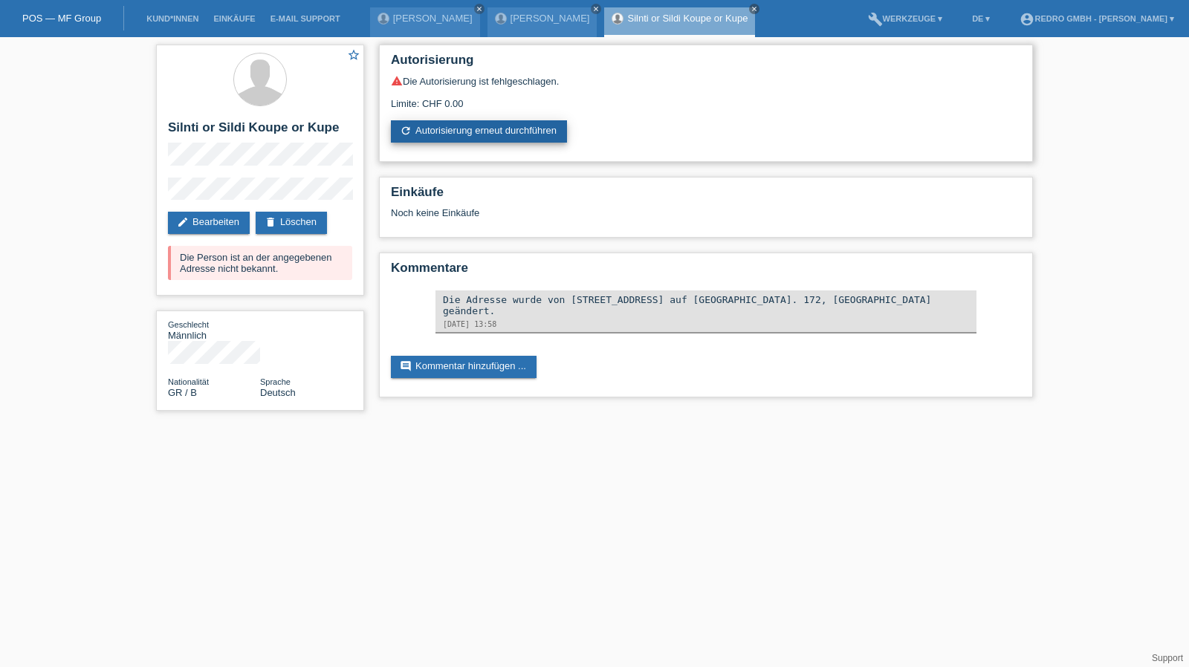
click at [423, 125] on link "refresh Autorisierung erneut durchführen" at bounding box center [479, 131] width 176 height 22
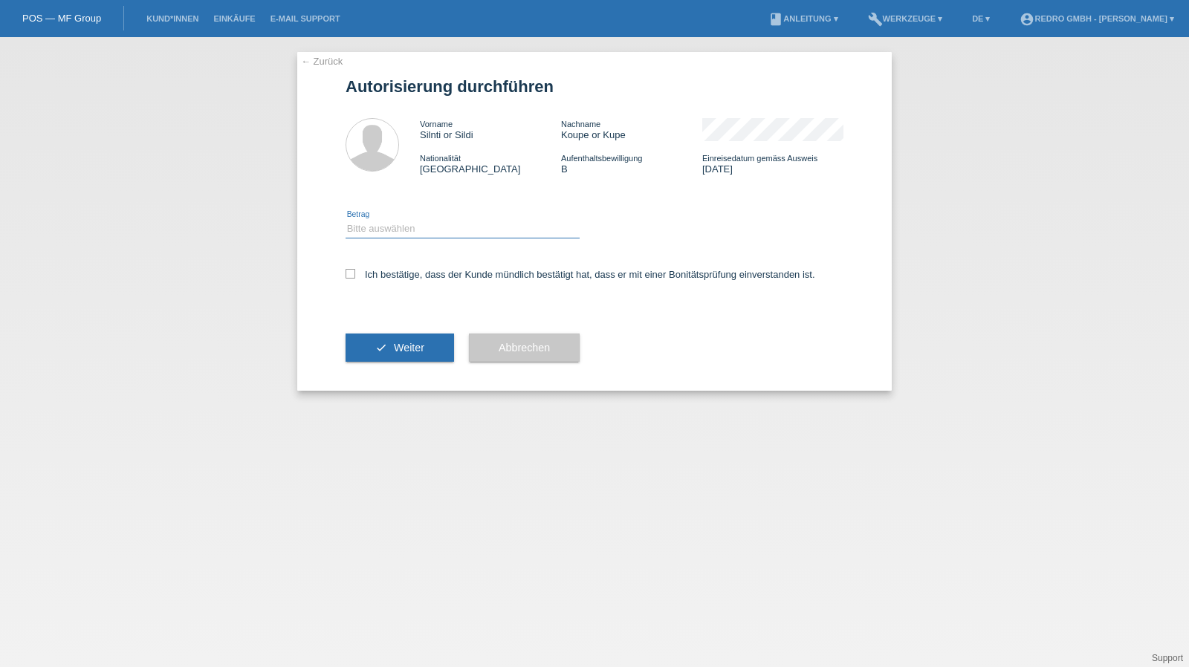
click at [421, 233] on select "Bitte auswählen CHF 1.00 - CHF 499.00 CHF 500.00 - CHF 1'999.00 CHF 2'000.00 - …" at bounding box center [462, 229] width 234 height 18
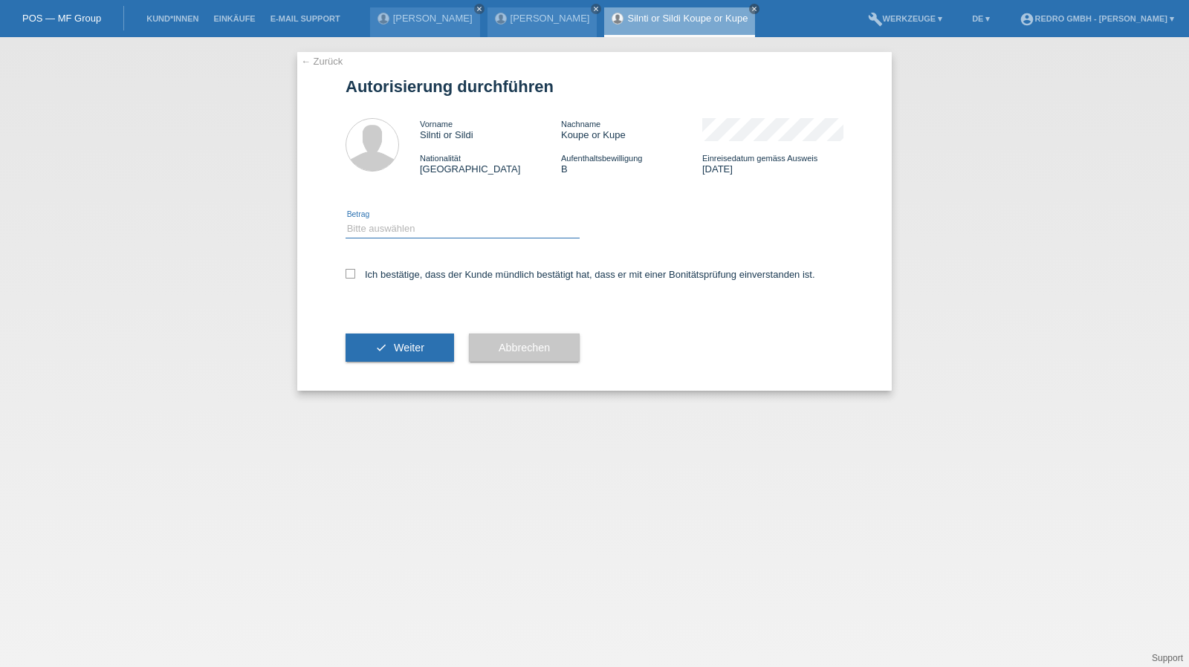
select select "1"
click at [345, 220] on select "Bitte auswählen CHF 1.00 - CHF 499.00 CHF 500.00 - CHF 1'999.00 CHF 2'000.00 - …" at bounding box center [462, 229] width 234 height 18
click at [397, 282] on div "Ich bestätige, dass der Kunde mündlich bestätigt hat, dass er mit einer Bonität…" at bounding box center [594, 279] width 498 height 51
click at [409, 269] on div "Ich bestätige, dass der Kunde mündlich bestätigt hat, dass er mit einer Bonität…" at bounding box center [594, 279] width 498 height 51
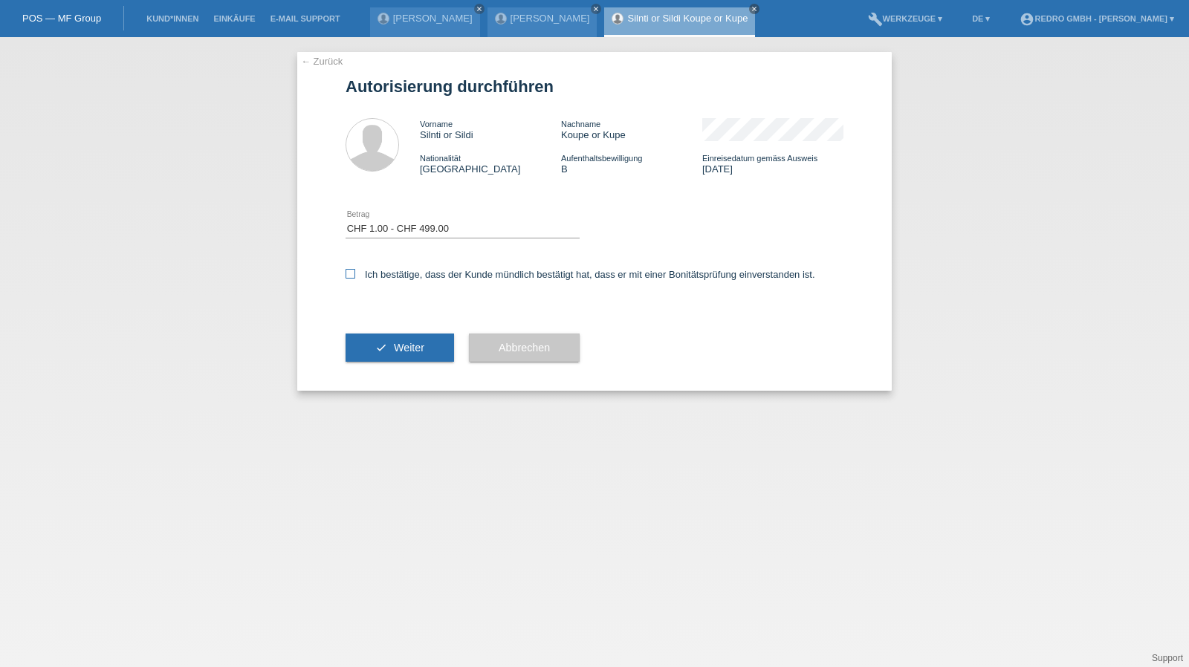
click at [406, 274] on label "Ich bestätige, dass der Kunde mündlich bestätigt hat, dass er mit einer Bonität…" at bounding box center [580, 274] width 470 height 11
click at [355, 274] on input "Ich bestätige, dass der Kunde mündlich bestätigt hat, dass er mit einer Bonität…" at bounding box center [350, 274] width 10 height 10
checkbox input "true"
click at [380, 340] on button "check Weiter" at bounding box center [399, 348] width 108 height 28
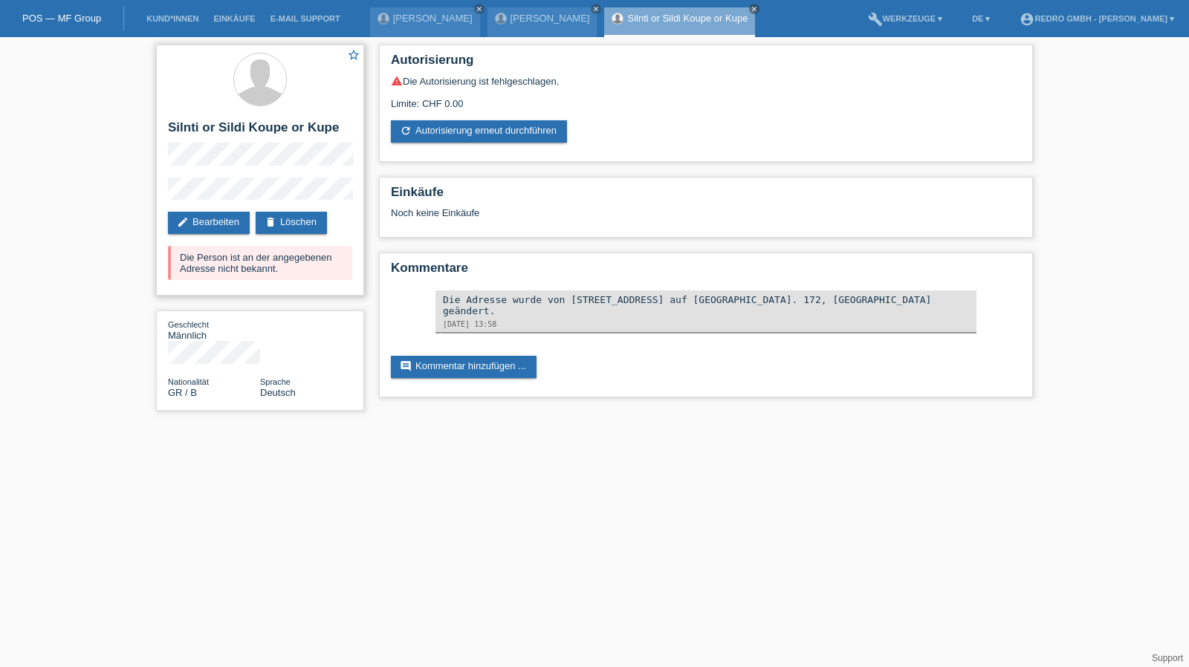
click at [161, 195] on div "star_border Silnti or Sildi Koupe or Kupe edit Bearbeiten delete Löschen Die Pe…" at bounding box center [260, 170] width 208 height 251
click at [180, 17] on link "Kund*innen" at bounding box center [172, 18] width 67 height 9
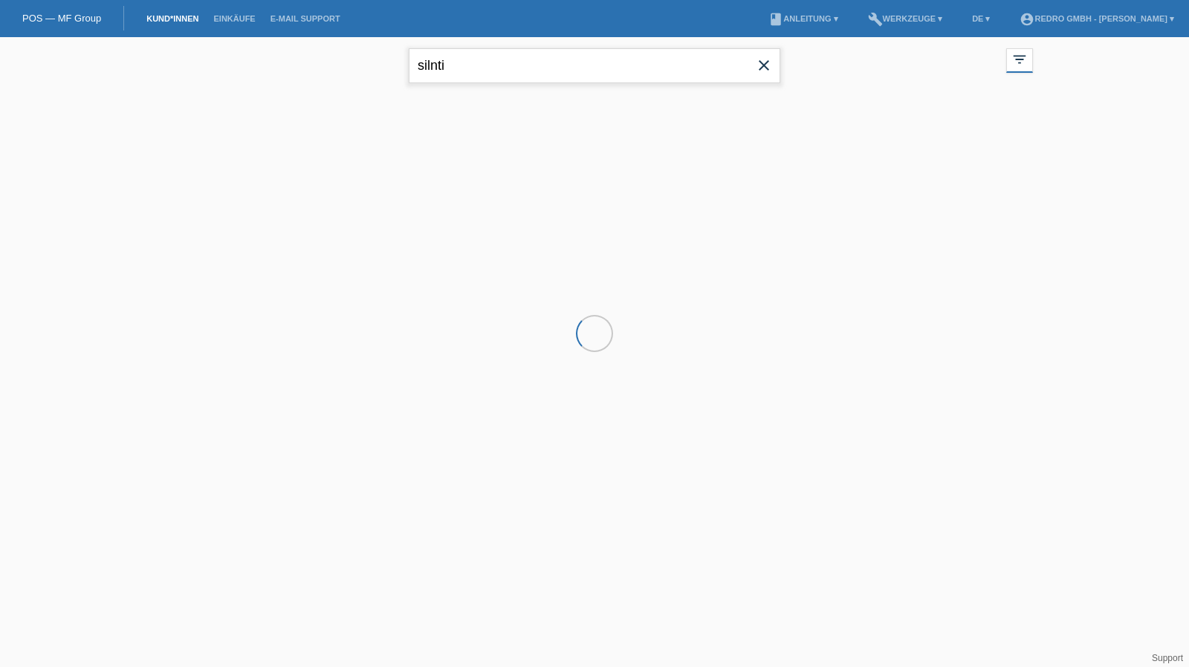
click at [576, 68] on input "silnti" at bounding box center [594, 65] width 371 height 35
type input "kupe"
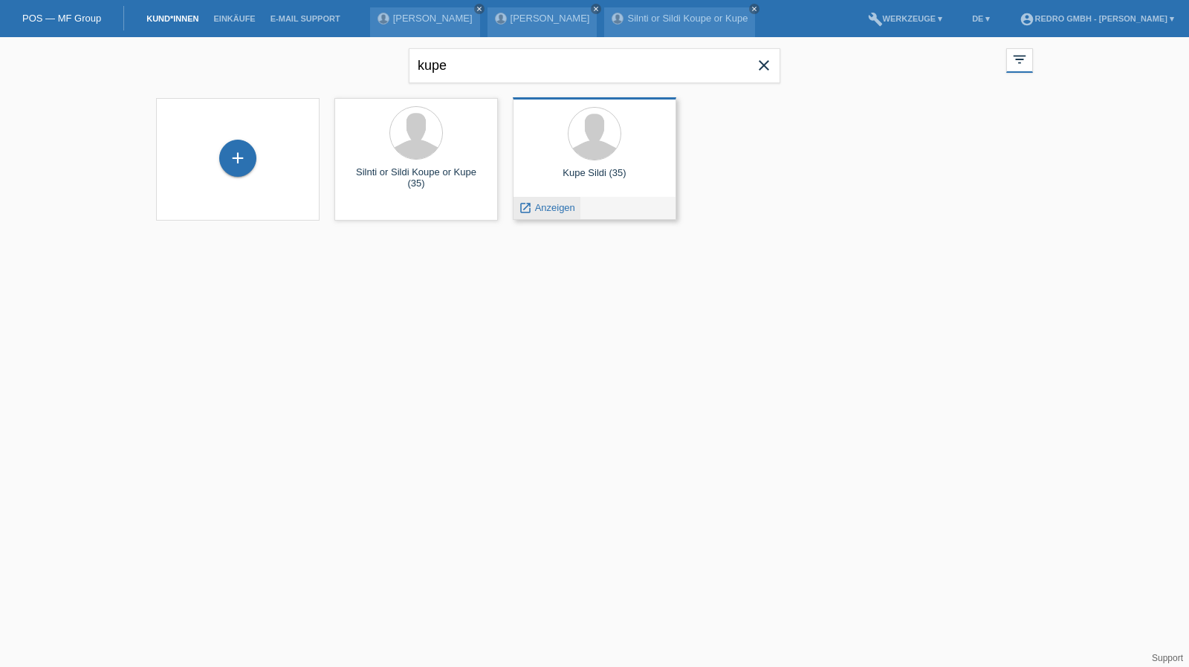
click at [572, 212] on span "Anzeigen" at bounding box center [555, 207] width 40 height 11
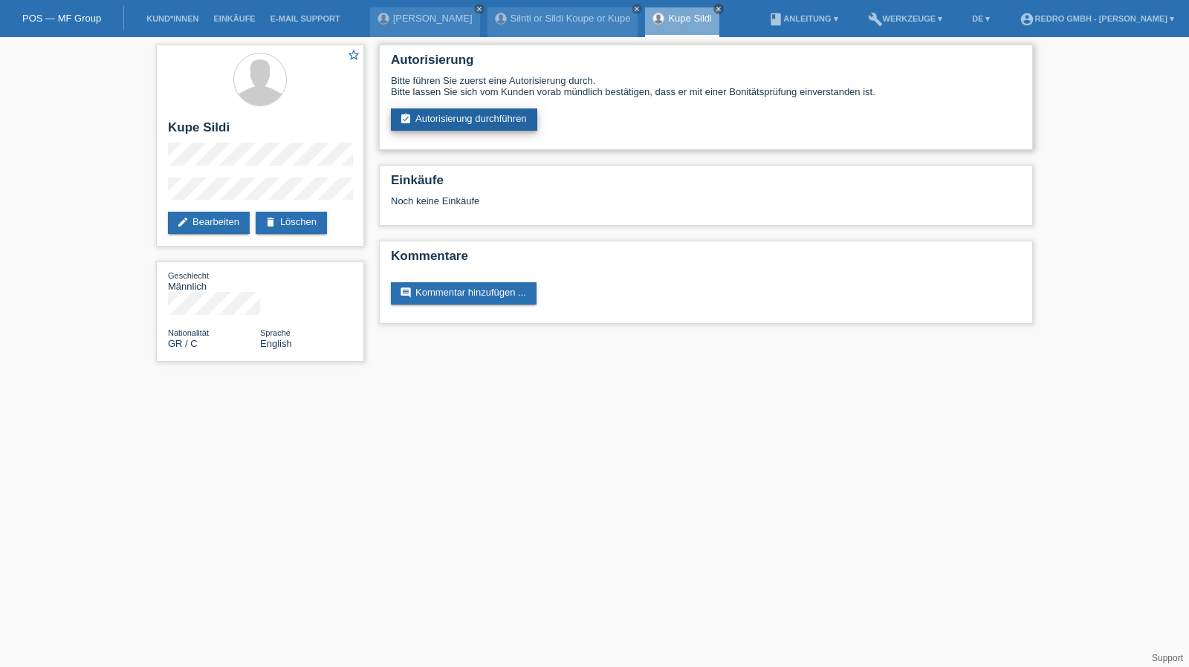
click at [451, 127] on link "assignment_turned_in Autorisierung durchführen" at bounding box center [464, 119] width 146 height 22
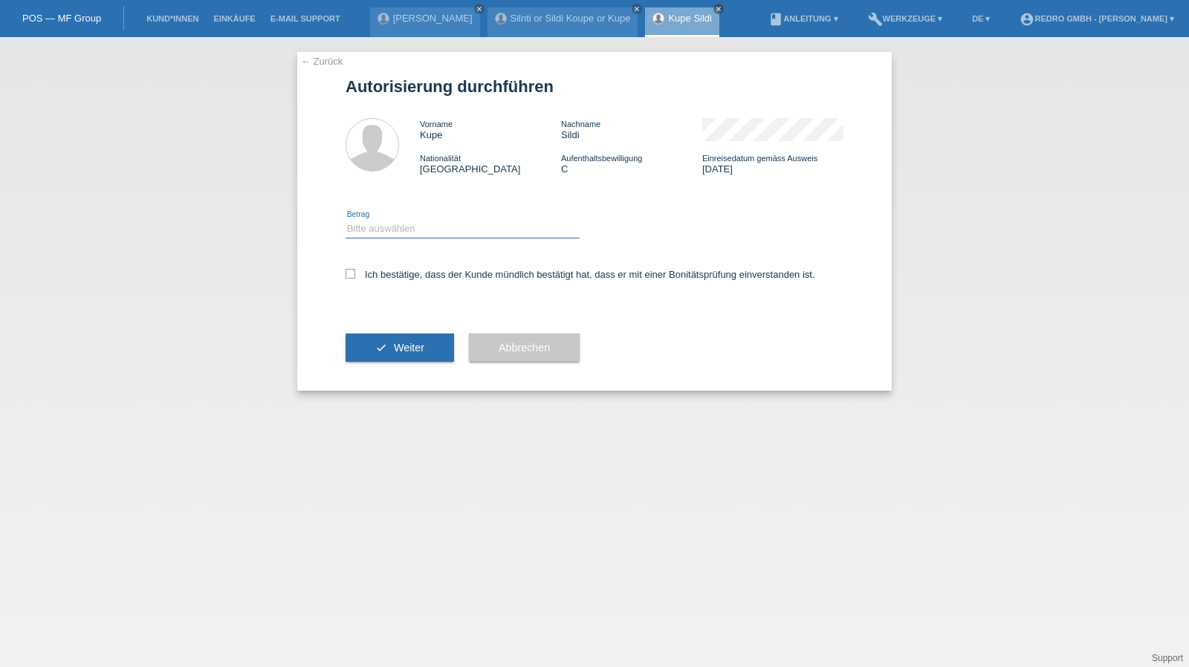
drag, startPoint x: 391, startPoint y: 224, endPoint x: 389, endPoint y: 238, distance: 13.5
click at [391, 224] on select "Bitte auswählen CHF 1.00 - CHF 499.00 CHF 500.00 - CHF 1'999.00 CHF 2'000.00 - …" at bounding box center [462, 229] width 234 height 18
select select "1"
click at [345, 220] on select "Bitte auswählen CHF 1.00 - CHF 499.00 CHF 500.00 - CHF 1'999.00 CHF 2'000.00 - …" at bounding box center [462, 229] width 234 height 18
click at [374, 274] on label "Ich bestätige, dass der Kunde mündlich bestätigt hat, dass er mit einer Bonität…" at bounding box center [580, 274] width 470 height 11
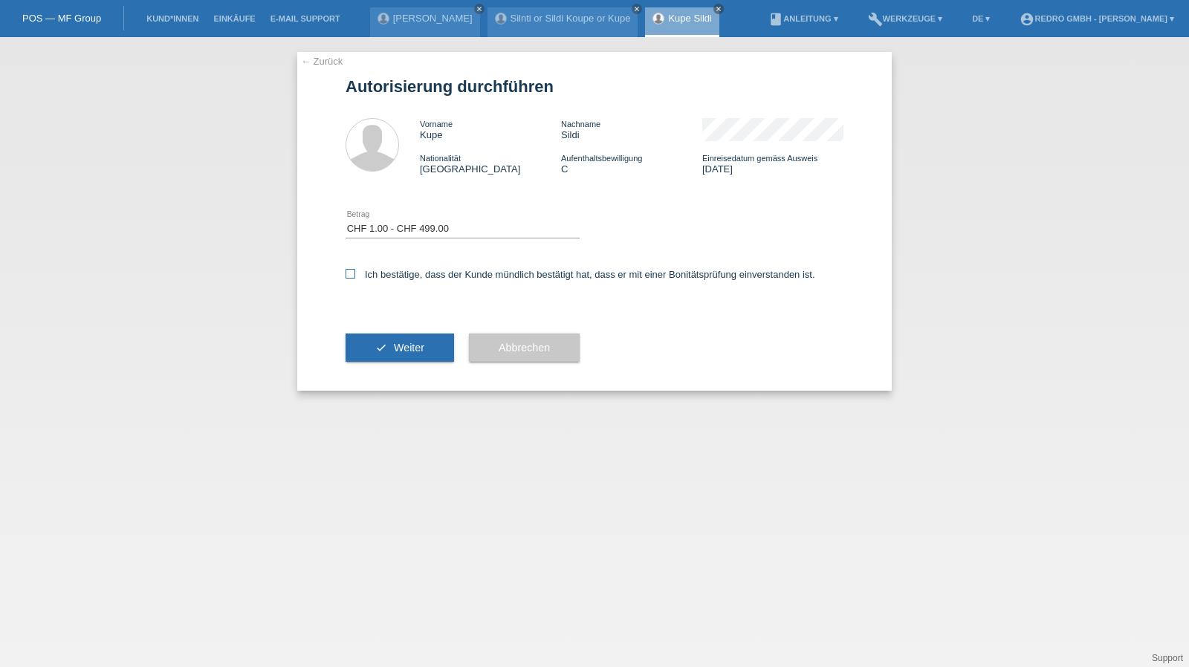
click at [355, 274] on input "Ich bestätige, dass der Kunde mündlich bestätigt hat, dass er mit einer Bonität…" at bounding box center [350, 274] width 10 height 10
checkbox input "true"
click at [377, 354] on button "check Weiter" at bounding box center [399, 348] width 108 height 28
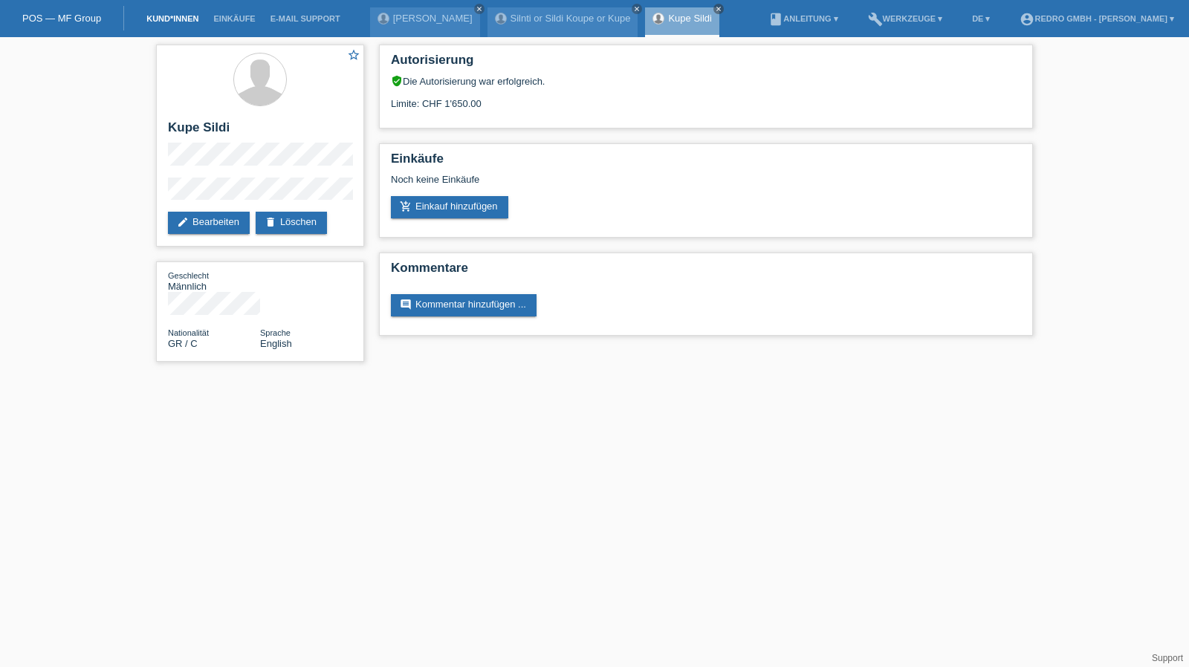
click at [171, 17] on link "Kund*innen" at bounding box center [172, 18] width 67 height 9
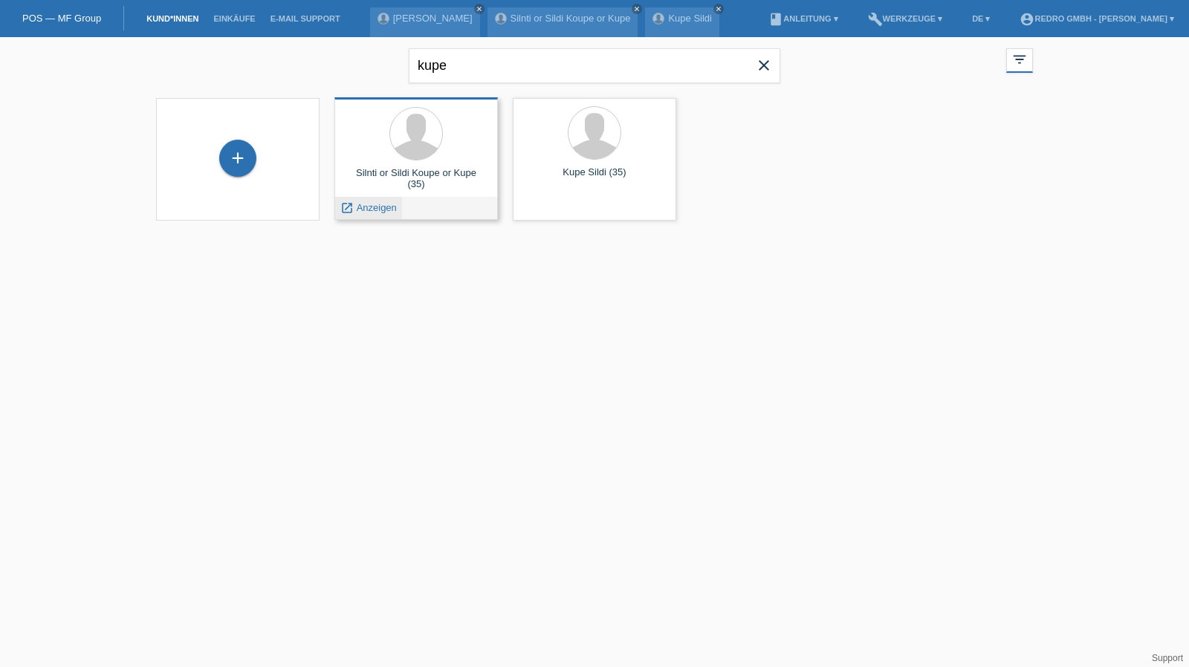
click at [370, 209] on span "Anzeigen" at bounding box center [377, 207] width 40 height 11
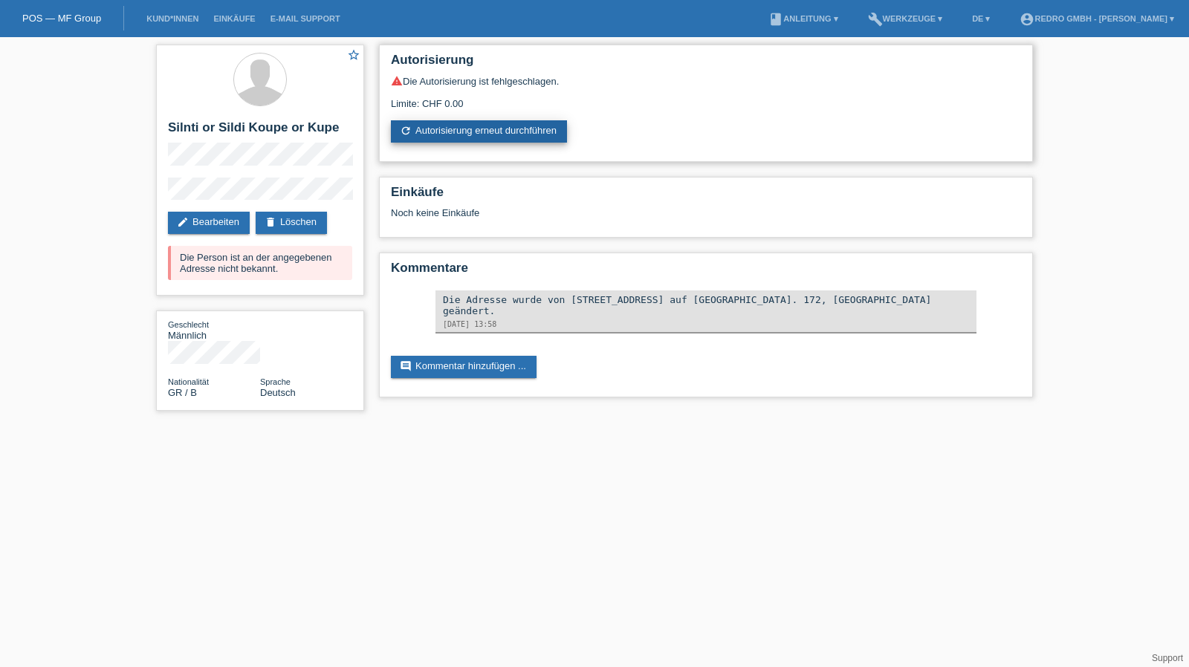
click at [496, 140] on link "refresh Autorisierung erneut durchführen" at bounding box center [479, 131] width 176 height 22
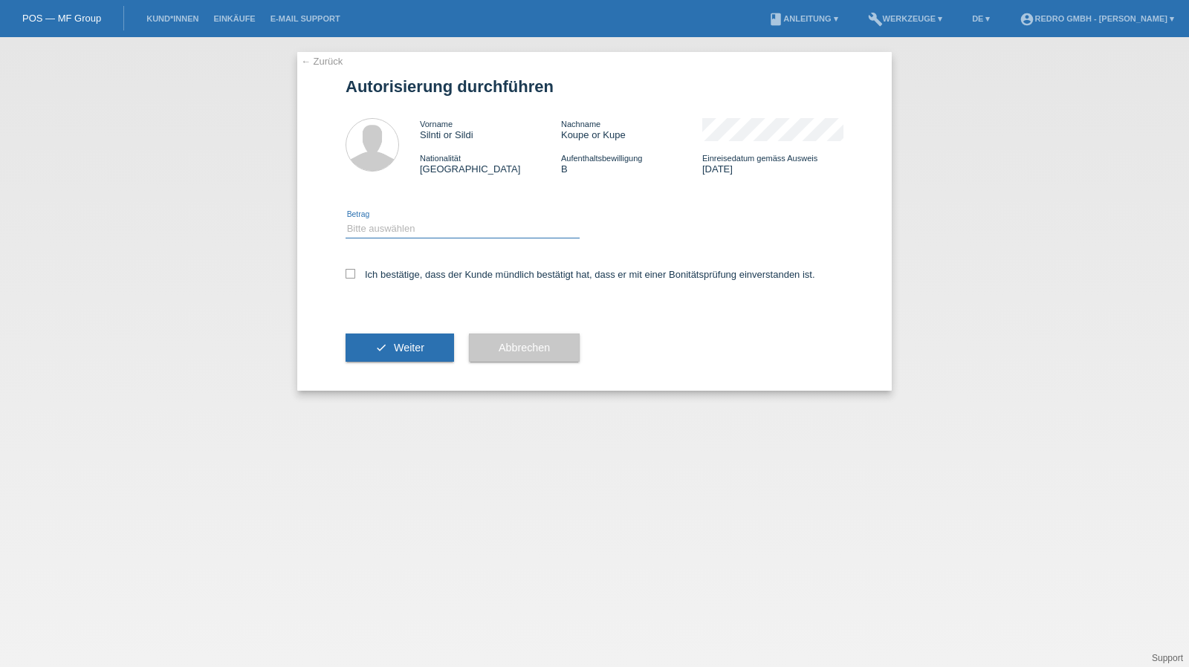
click at [413, 233] on select "Bitte auswählen CHF 1.00 - CHF 499.00 CHF 500.00 - CHF 1'999.00 CHF 2'000.00 - …" at bounding box center [462, 229] width 234 height 18
select select "1"
click at [345, 220] on select "Bitte auswählen CHF 1.00 - CHF 499.00 CHF 500.00 - CHF 1'999.00 CHF 2'000.00 - …" at bounding box center [462, 229] width 234 height 18
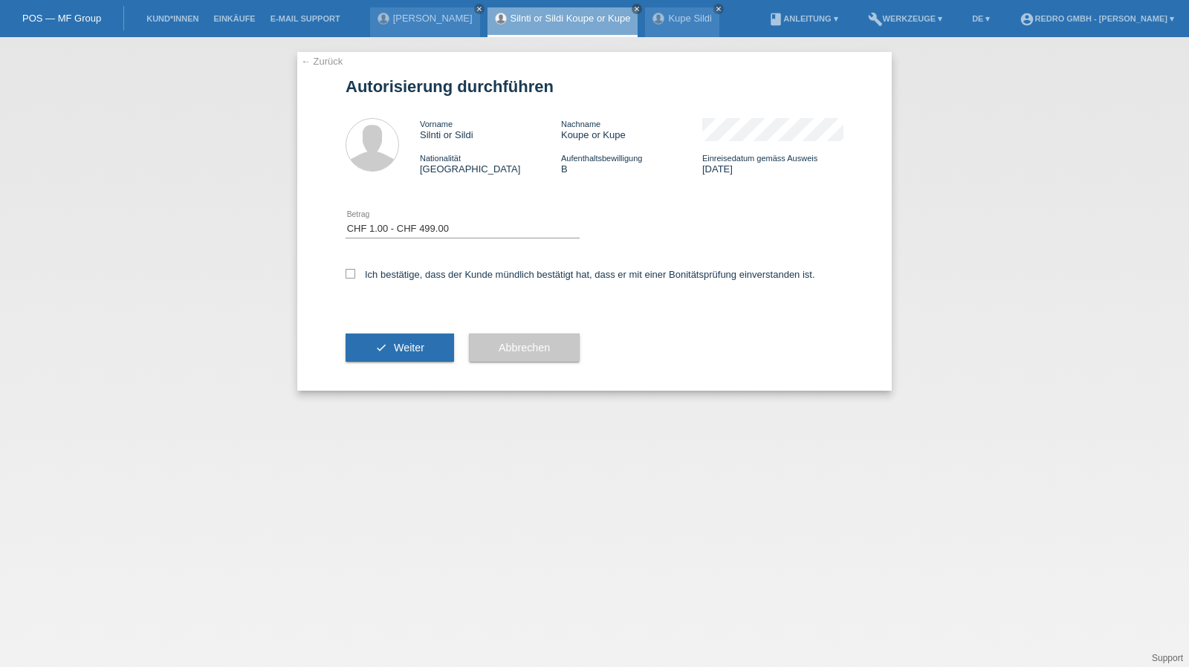
click at [372, 286] on div "Ich bestätige, dass der Kunde mündlich bestätigt hat, dass er mit einer Bonität…" at bounding box center [594, 279] width 498 height 51
click at [387, 273] on label "Ich bestätige, dass der Kunde mündlich bestätigt hat, dass er mit einer Bonität…" at bounding box center [580, 274] width 470 height 11
click at [355, 273] on input "Ich bestätige, dass der Kunde mündlich bestätigt hat, dass er mit einer Bonität…" at bounding box center [350, 274] width 10 height 10
checkbox input "true"
click at [374, 356] on button "check Weiter" at bounding box center [399, 348] width 108 height 28
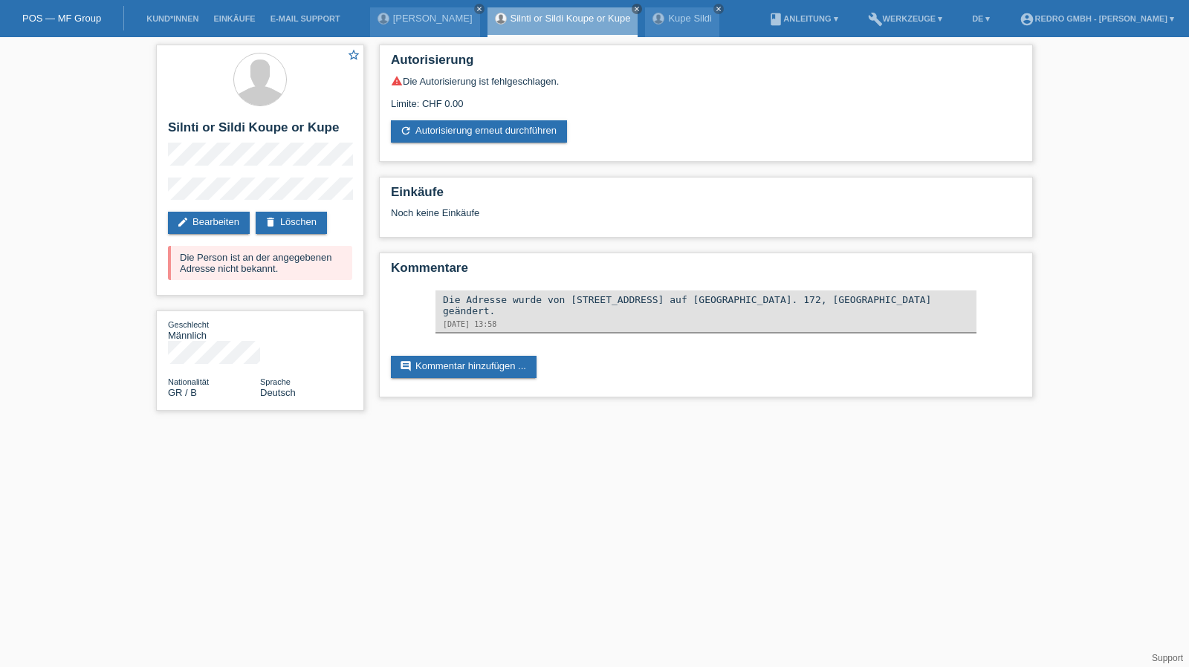
click at [181, 13] on li "Kund*innen" at bounding box center [172, 19] width 67 height 38
click at [180, 16] on link "Kund*innen" at bounding box center [172, 18] width 67 height 9
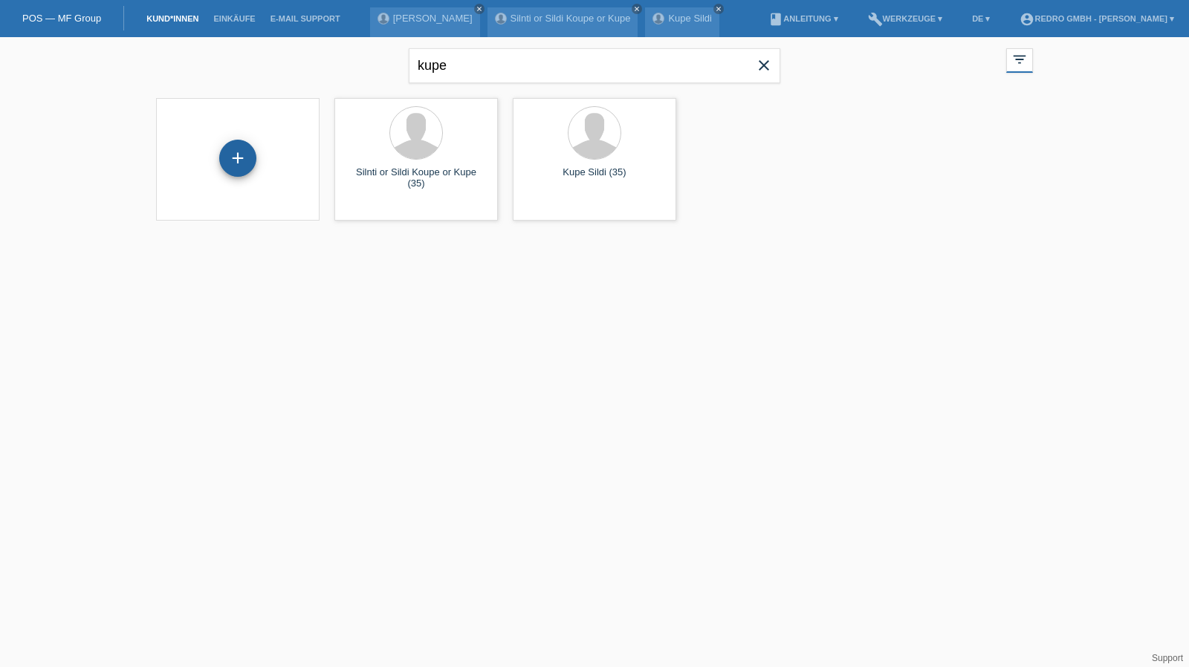
click at [234, 162] on div "+" at bounding box center [237, 158] width 37 height 37
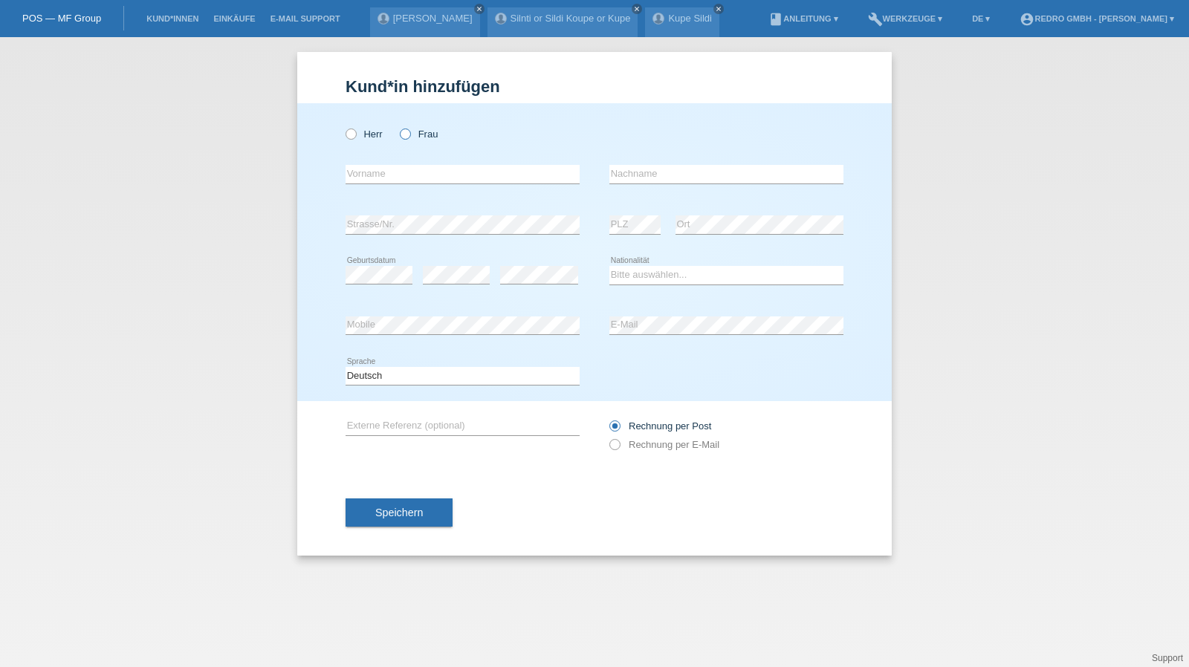
click at [397, 126] on icon at bounding box center [397, 126] width 0 height 0
click at [408, 134] on input "Frau" at bounding box center [405, 134] width 10 height 10
radio input "true"
click at [399, 175] on input "text" at bounding box center [462, 174] width 234 height 19
click at [373, 175] on input "text" at bounding box center [462, 174] width 234 height 19
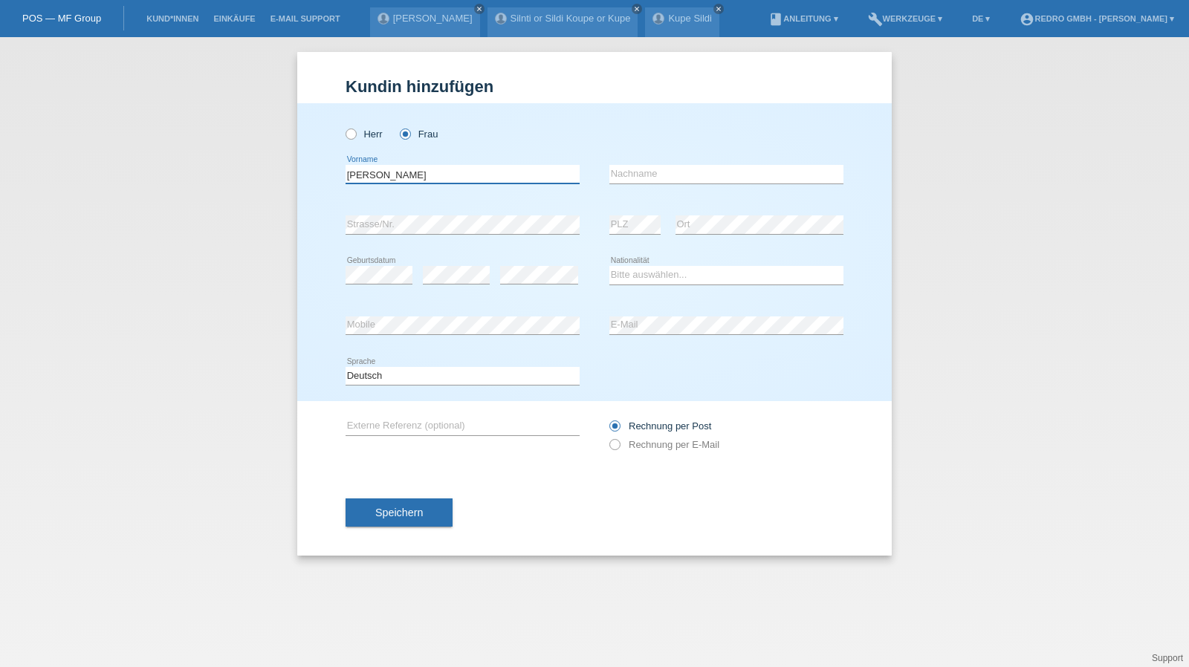
type input "[PERSON_NAME]"
select select "DE"
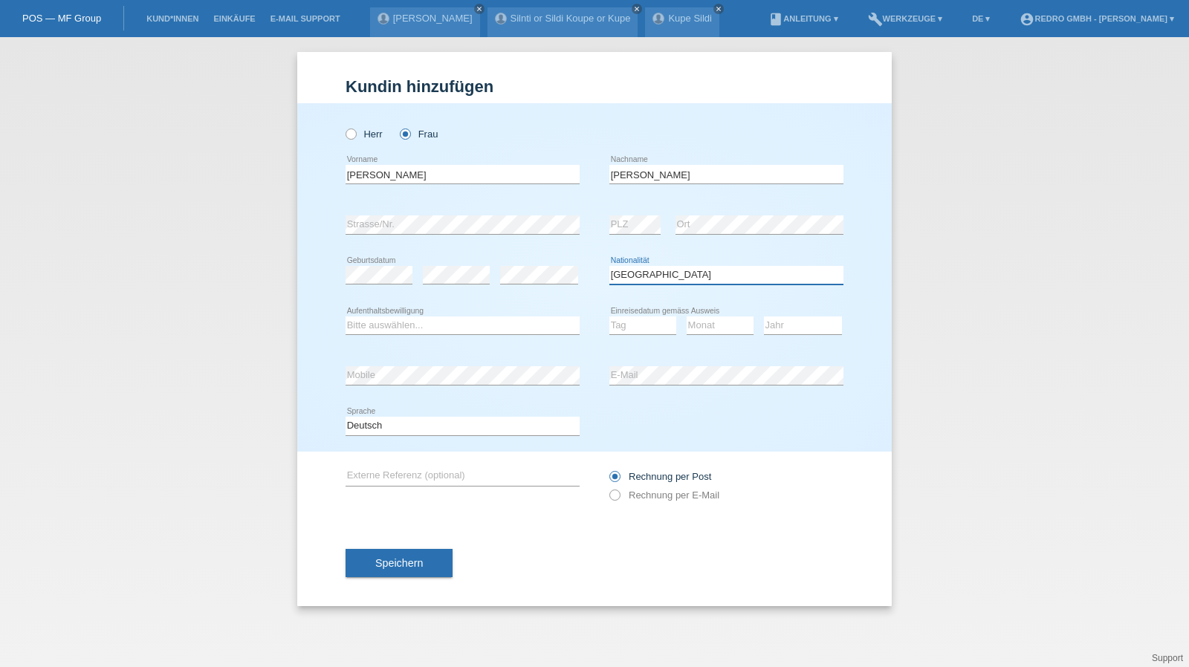
click at [675, 268] on select "Bitte auswählen... Schweiz Deutschland Liechtenstein Österreich ------------ Af…" at bounding box center [726, 275] width 234 height 18
select select "B"
select select "01"
select select "11"
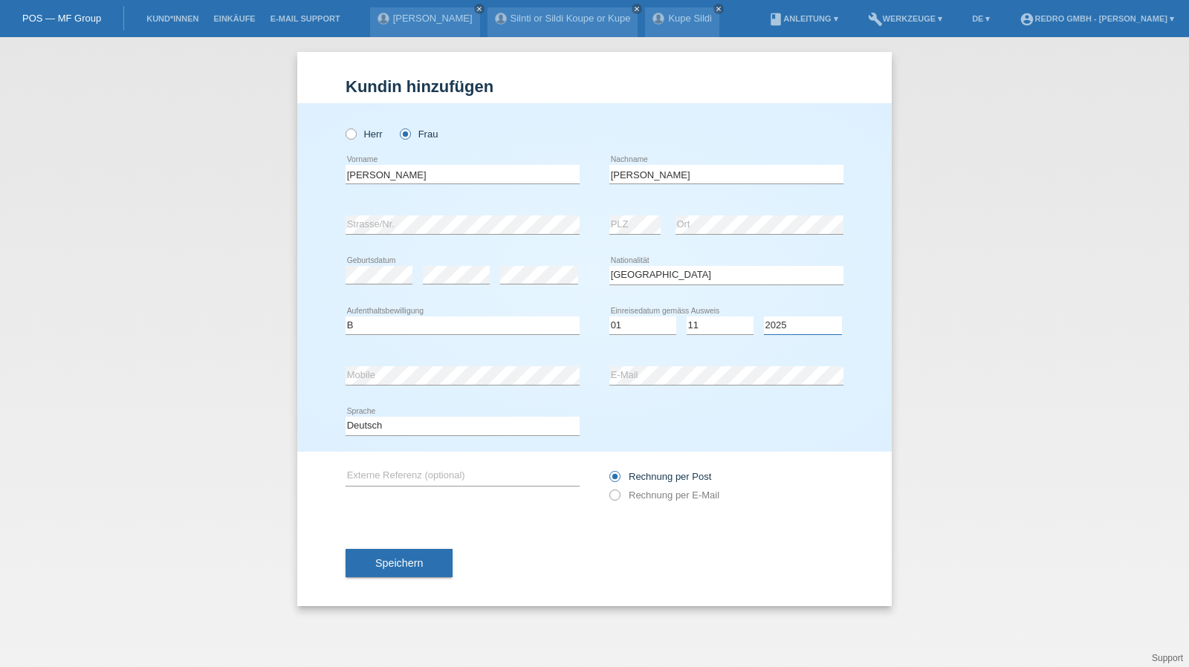
select select "2020"
click at [375, 567] on span "Speichern" at bounding box center [399, 563] width 48 height 12
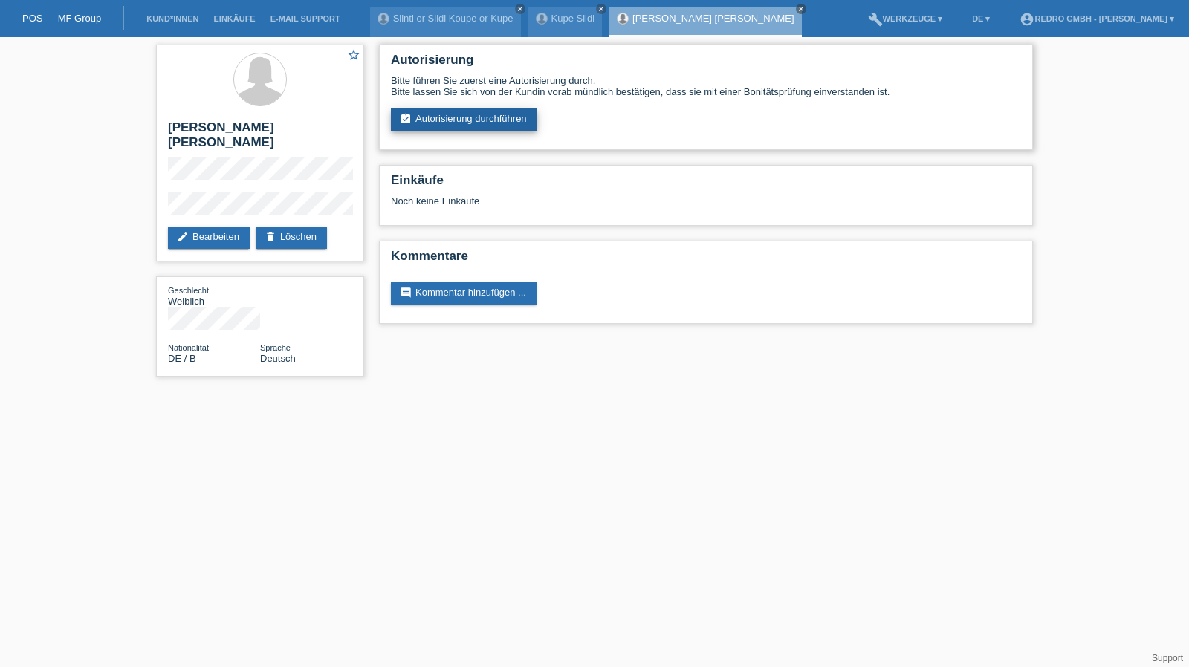
click at [466, 117] on link "assignment_turned_in Autorisierung durchführen" at bounding box center [464, 119] width 146 height 22
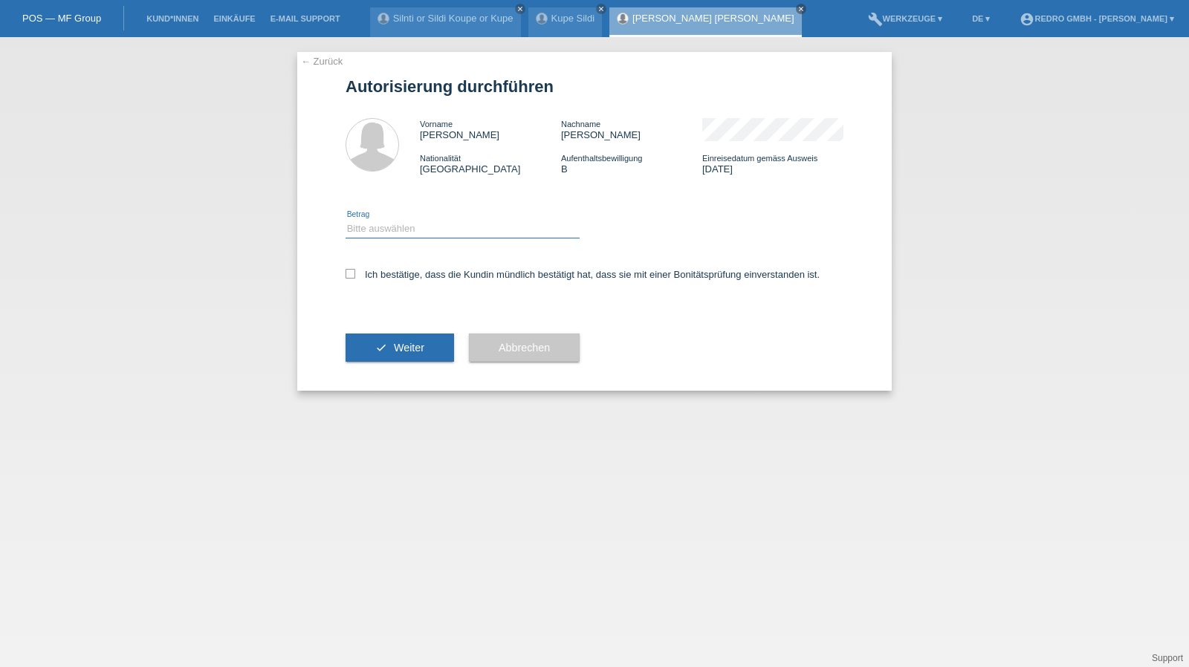
click at [418, 234] on select "Bitte auswählen CHF 1.00 - CHF 499.00 CHF 500.00 - CHF 1'999.00 CHF 2'000.00 - …" at bounding box center [462, 229] width 234 height 18
select select "1"
click at [345, 220] on select "Bitte auswählen CHF 1.00 - CHF 499.00 CHF 500.00 - CHF 1'999.00 CHF 2'000.00 - …" at bounding box center [462, 229] width 234 height 18
click at [414, 277] on label "Ich bestätige, dass die Kundin mündlich bestätigt hat, dass sie mit einer Bonit…" at bounding box center [582, 274] width 474 height 11
click at [355, 277] on input "Ich bestätige, dass die Kundin mündlich bestätigt hat, dass sie mit einer Bonit…" at bounding box center [350, 274] width 10 height 10
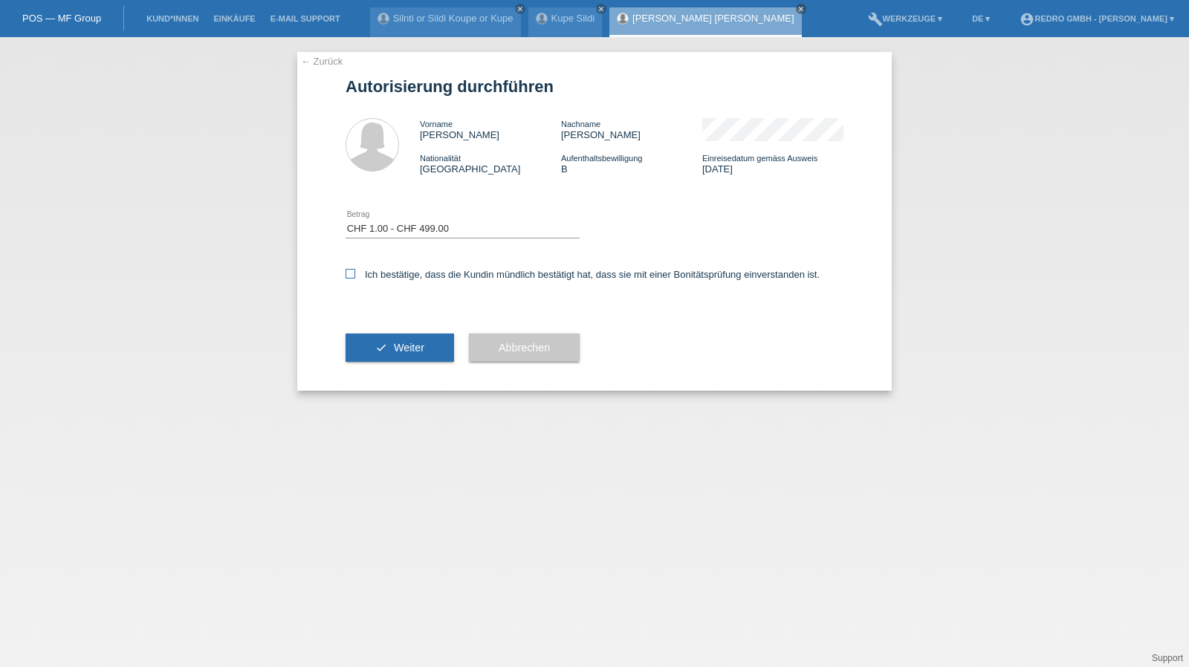
checkbox input "true"
click at [387, 352] on button "check Weiter" at bounding box center [399, 348] width 108 height 28
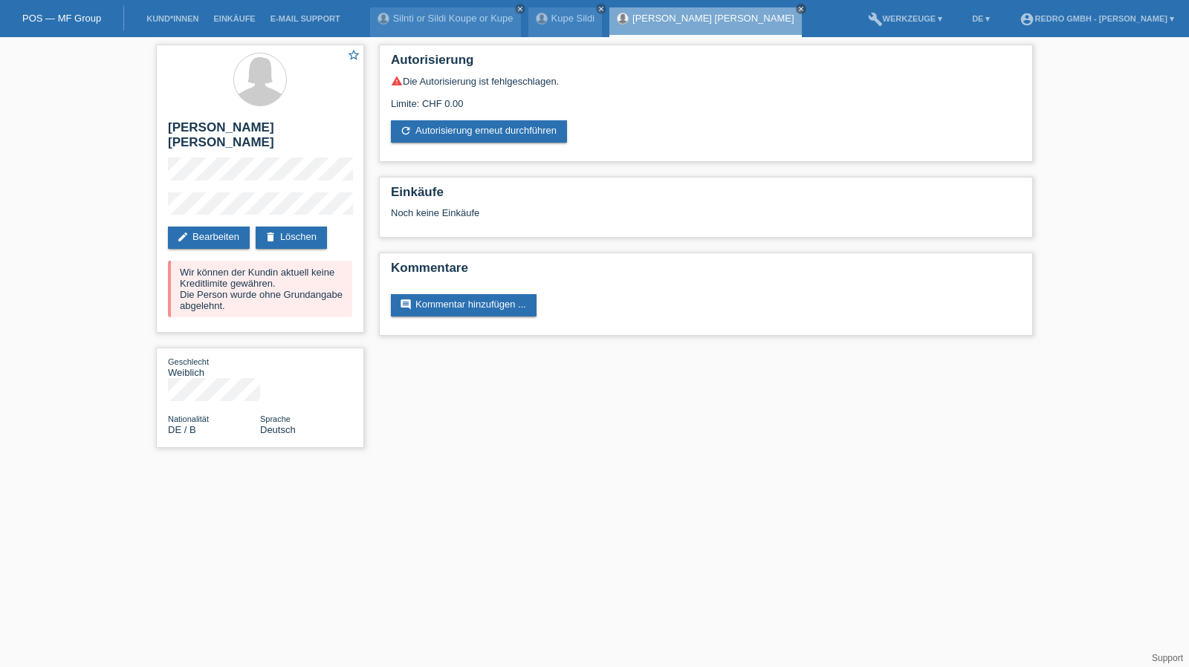
click at [155, 13] on li "Kund*innen" at bounding box center [172, 19] width 67 height 38
click at [155, 16] on link "Kund*innen" at bounding box center [172, 18] width 67 height 9
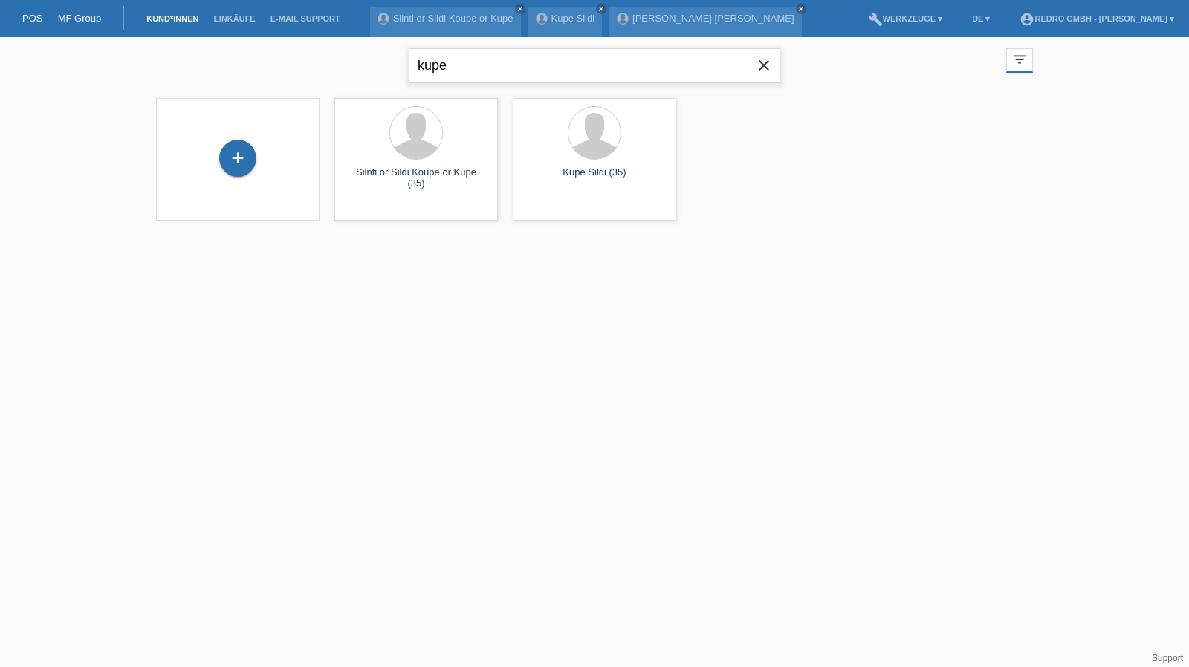
click at [499, 78] on input "kupe" at bounding box center [594, 65] width 371 height 35
type input "qarri"
click at [232, 169] on div "+" at bounding box center [237, 165] width 37 height 37
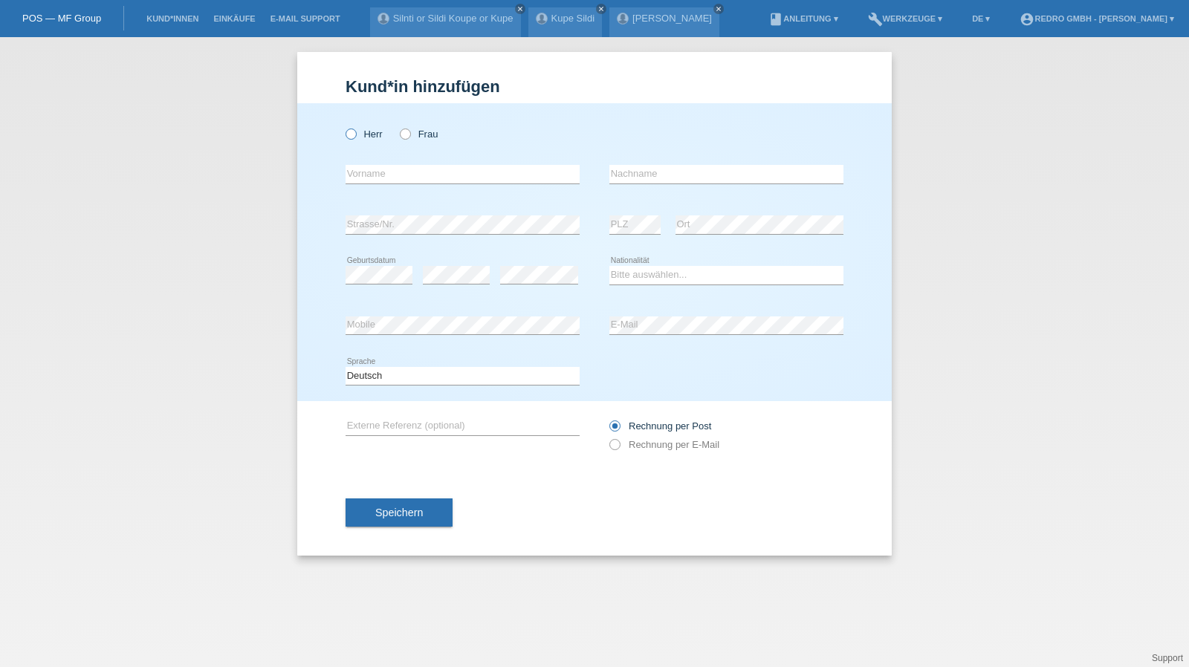
click at [363, 132] on label "Herr" at bounding box center [363, 134] width 37 height 11
click at [355, 132] on input "Herr" at bounding box center [350, 134] width 10 height 10
radio input "true"
click at [369, 167] on input "text" at bounding box center [462, 174] width 234 height 19
paste input "Lulzim"
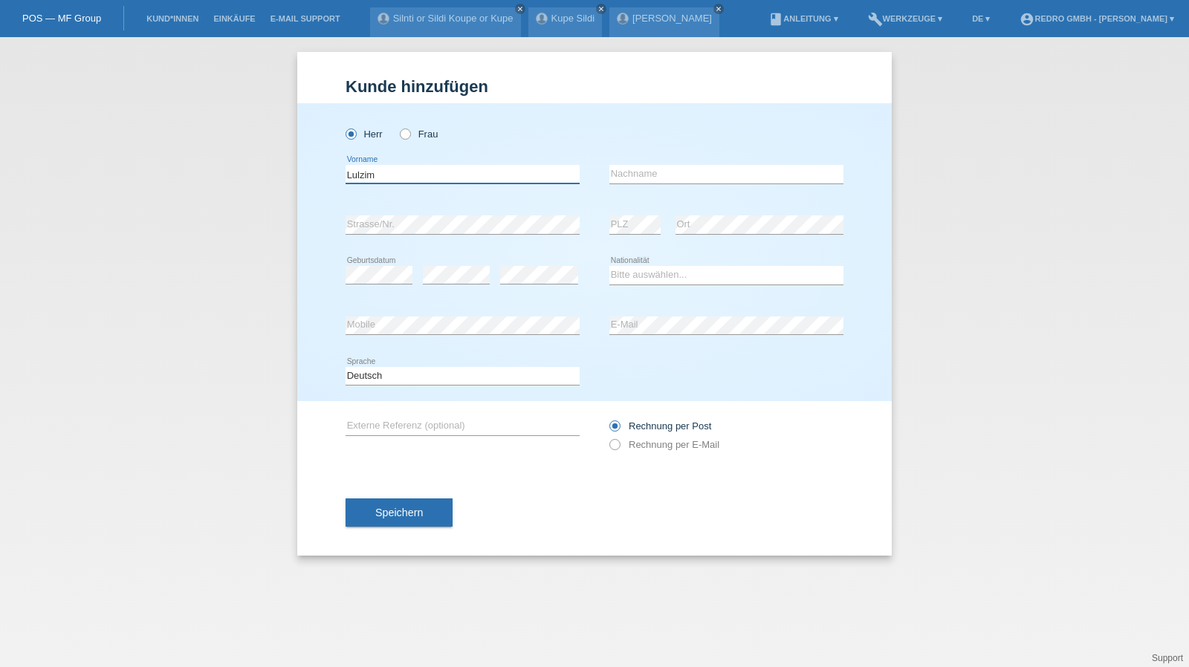
type input "Lulzim"
click at [403, 374] on select "Deutsch Français Italiano English" at bounding box center [462, 376] width 234 height 18
select select "fr"
click at [345, 367] on select "Deutsch Français Italiano English" at bounding box center [462, 376] width 234 height 18
click at [612, 181] on input "text" at bounding box center [726, 174] width 234 height 19
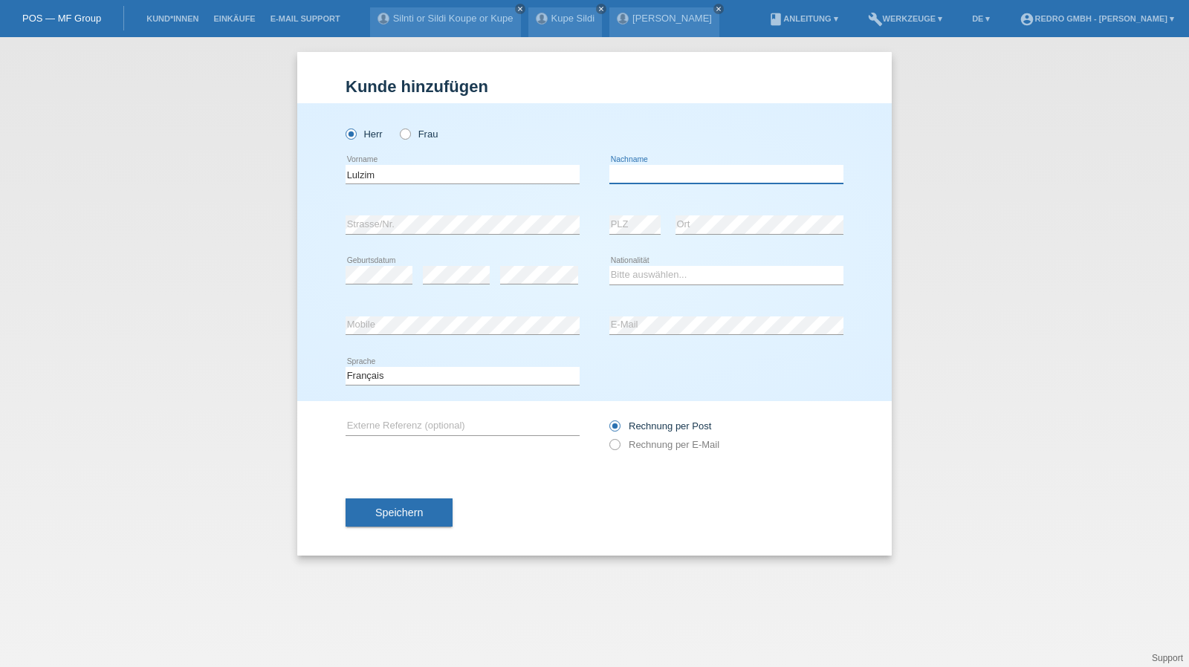
paste input "Qarri"
type input "Qarri"
select select "CH"
click at [377, 517] on span "Speichern" at bounding box center [399, 513] width 48 height 12
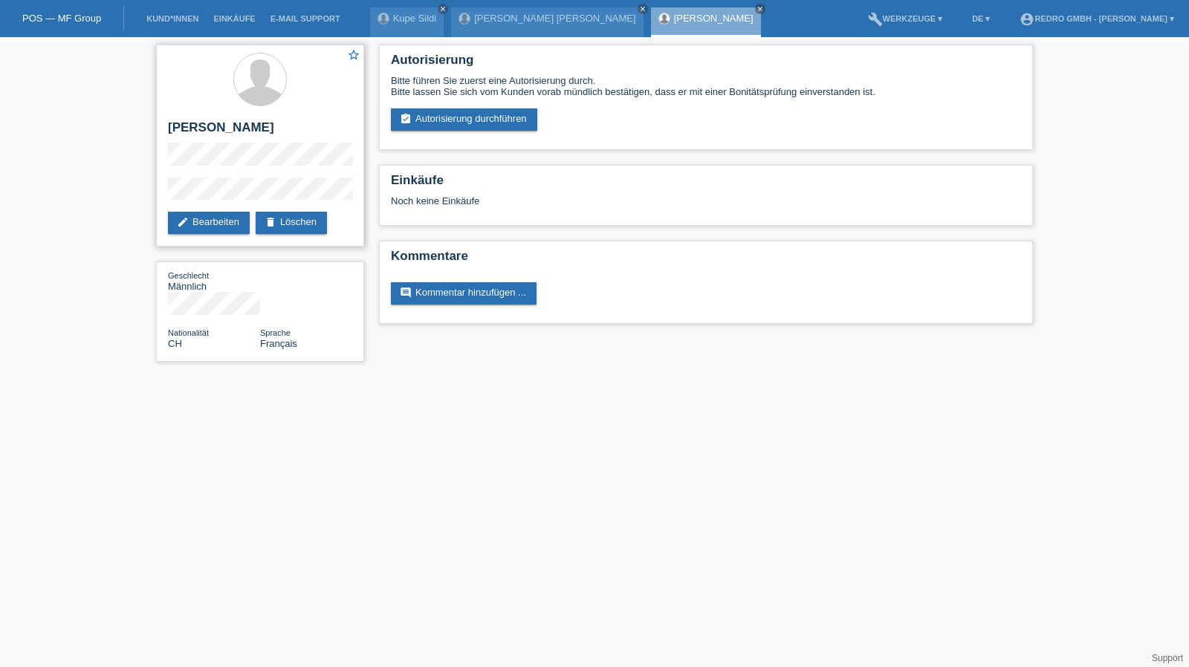
click at [207, 137] on h2 "[PERSON_NAME]" at bounding box center [260, 131] width 184 height 22
copy div "[PERSON_NAME]"
click at [476, 126] on link "assignment_turned_in Autorisierung durchführen" at bounding box center [464, 119] width 146 height 22
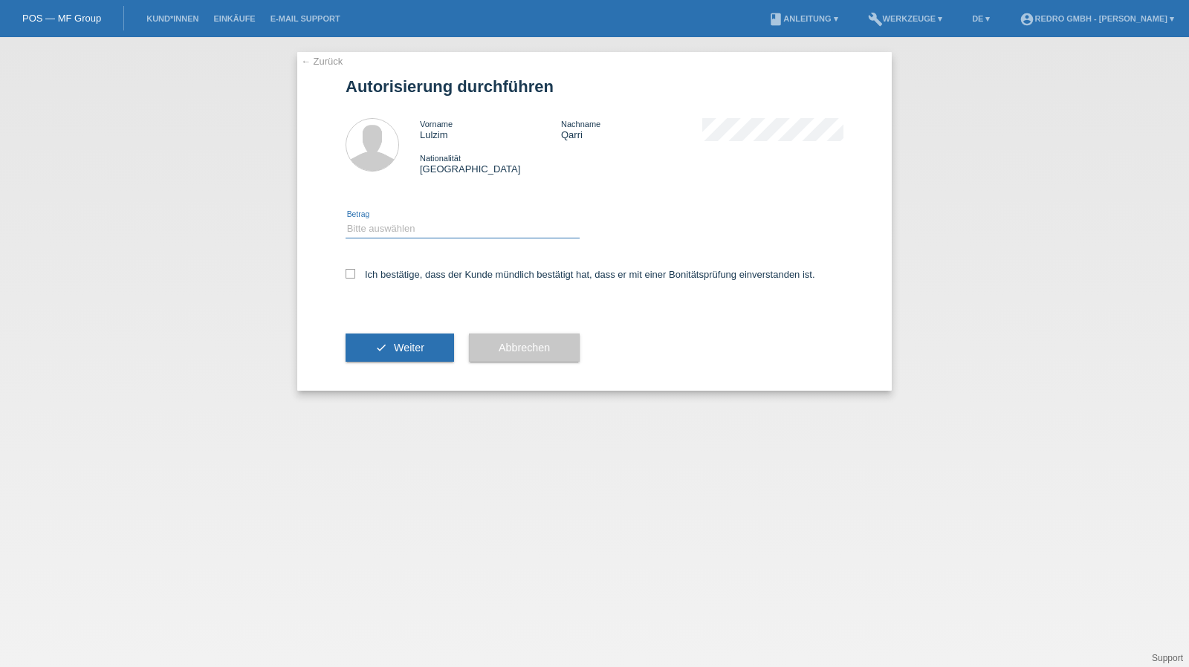
drag, startPoint x: 391, startPoint y: 221, endPoint x: 389, endPoint y: 231, distance: 9.8
click at [391, 221] on select "Bitte auswählen CHF 1.00 - CHF 499.00 CHF 500.00 - CHF 1'999.00 CHF 2'000.00 - …" at bounding box center [462, 229] width 234 height 18
select select "1"
click at [345, 220] on select "Bitte auswählen CHF 1.00 - CHF 499.00 CHF 500.00 - CHF 1'999.00 CHF 2'000.00 - …" at bounding box center [462, 229] width 234 height 18
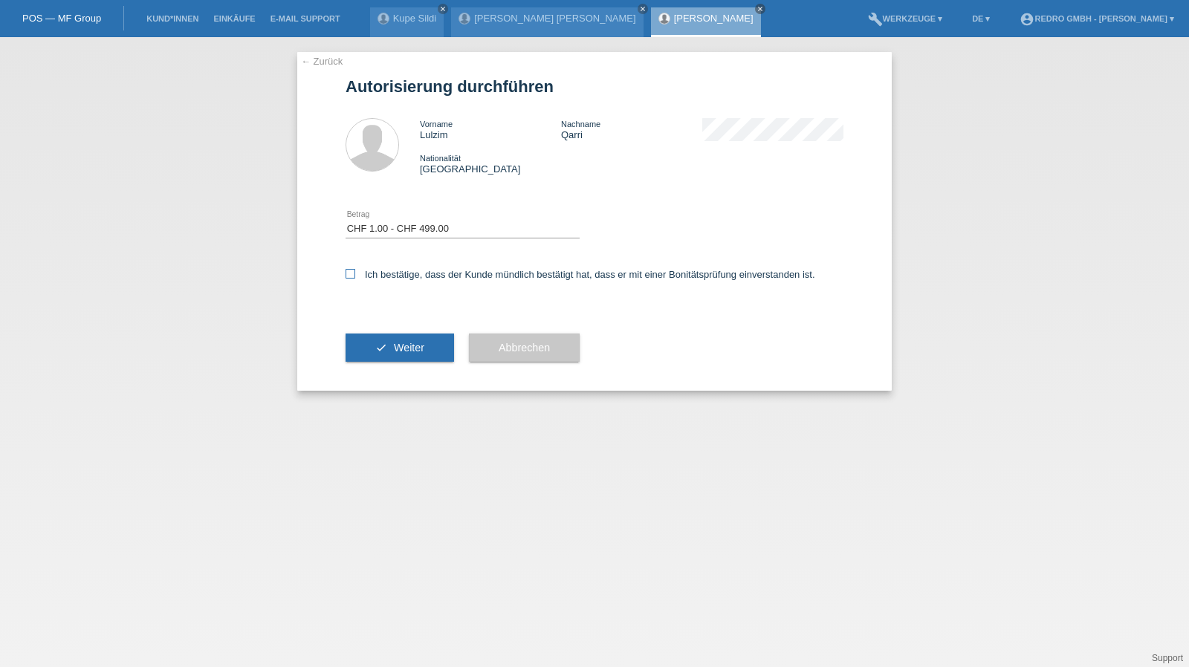
click at [377, 272] on label "Ich bestätige, dass der Kunde mündlich bestätigt hat, dass er mit einer Bonität…" at bounding box center [580, 274] width 470 height 11
click at [355, 272] on input "Ich bestätige, dass der Kunde mündlich bestätigt hat, dass er mit einer Bonität…" at bounding box center [350, 274] width 10 height 10
checkbox input "true"
click at [375, 342] on icon "check" at bounding box center [381, 348] width 12 height 12
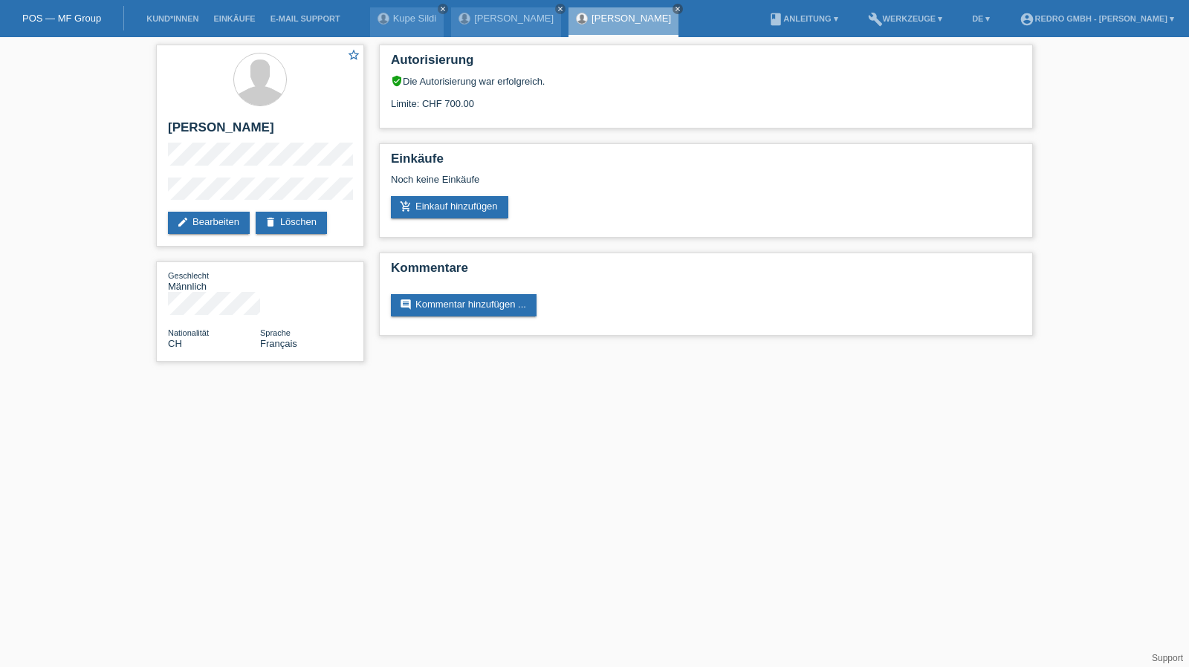
click at [153, 198] on div "star_border [PERSON_NAME] edit Bearbeiten delete Löschen Geschlecht Männlich Na…" at bounding box center [260, 207] width 223 height 340
click at [196, 20] on link "Kund*innen" at bounding box center [172, 18] width 67 height 9
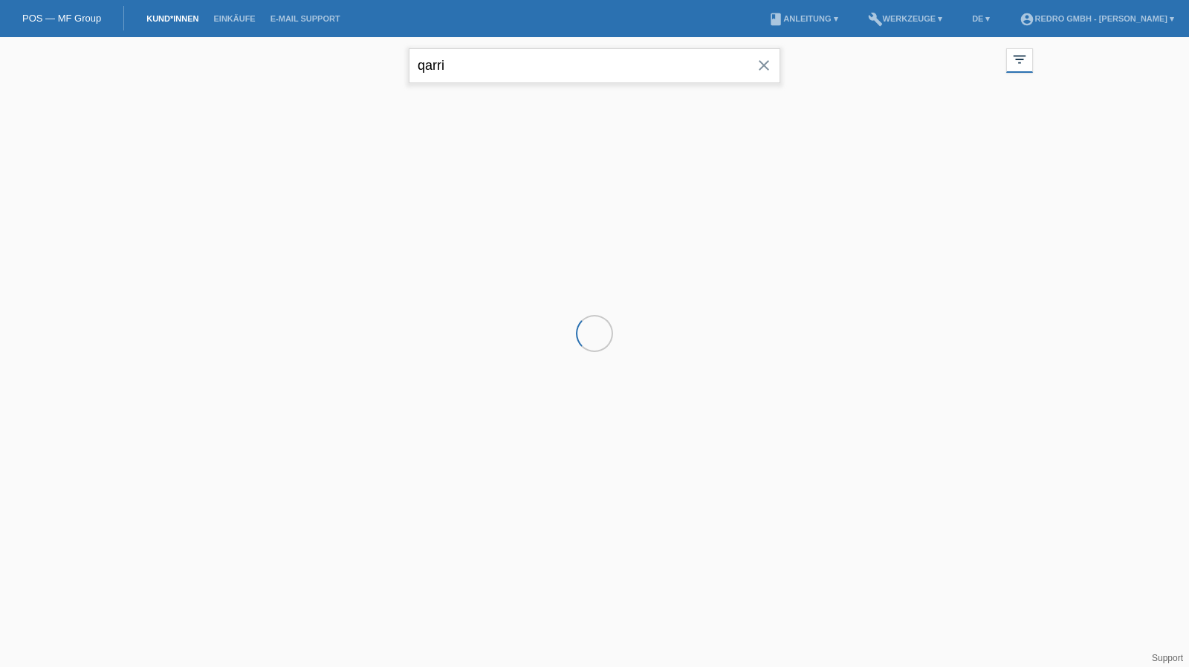
click at [523, 49] on input "qarri" at bounding box center [594, 65] width 371 height 35
drag, startPoint x: 0, startPoint y: 0, endPoint x: 523, endPoint y: 49, distance: 525.3
click at [523, 49] on input "qarri" at bounding box center [594, 65] width 371 height 35
paste input "[PERSON_NAME]"
type input "[PERSON_NAME]"
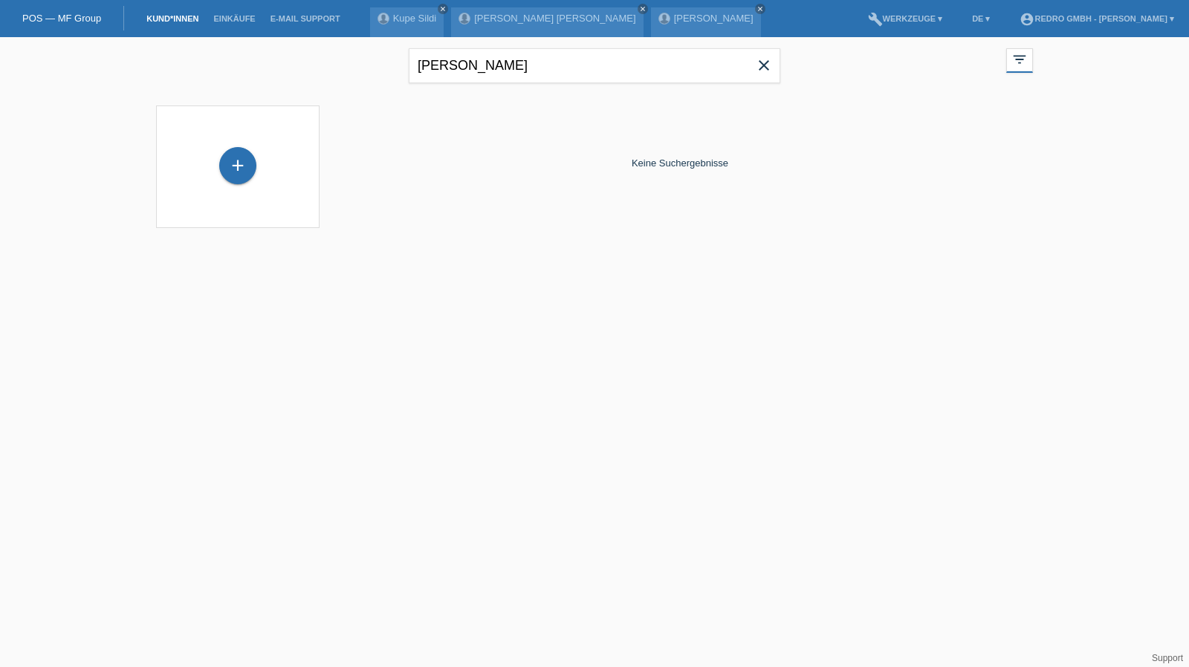
click at [767, 68] on icon "close" at bounding box center [764, 65] width 18 height 18
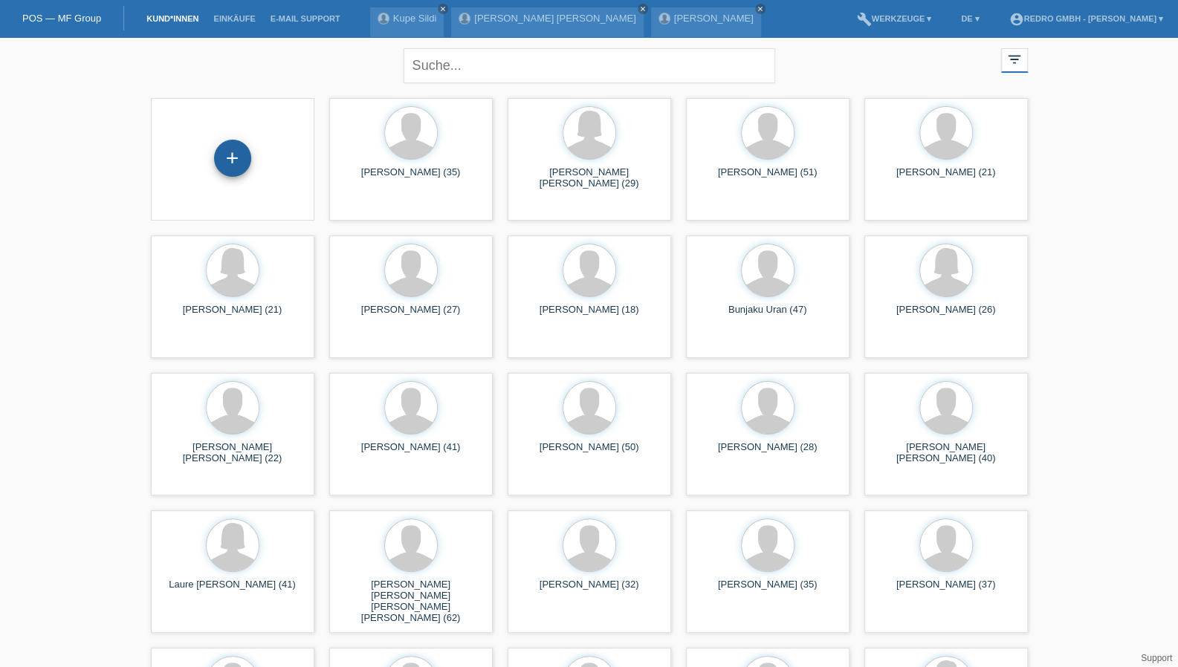
click at [230, 150] on div "+" at bounding box center [233, 158] width 36 height 25
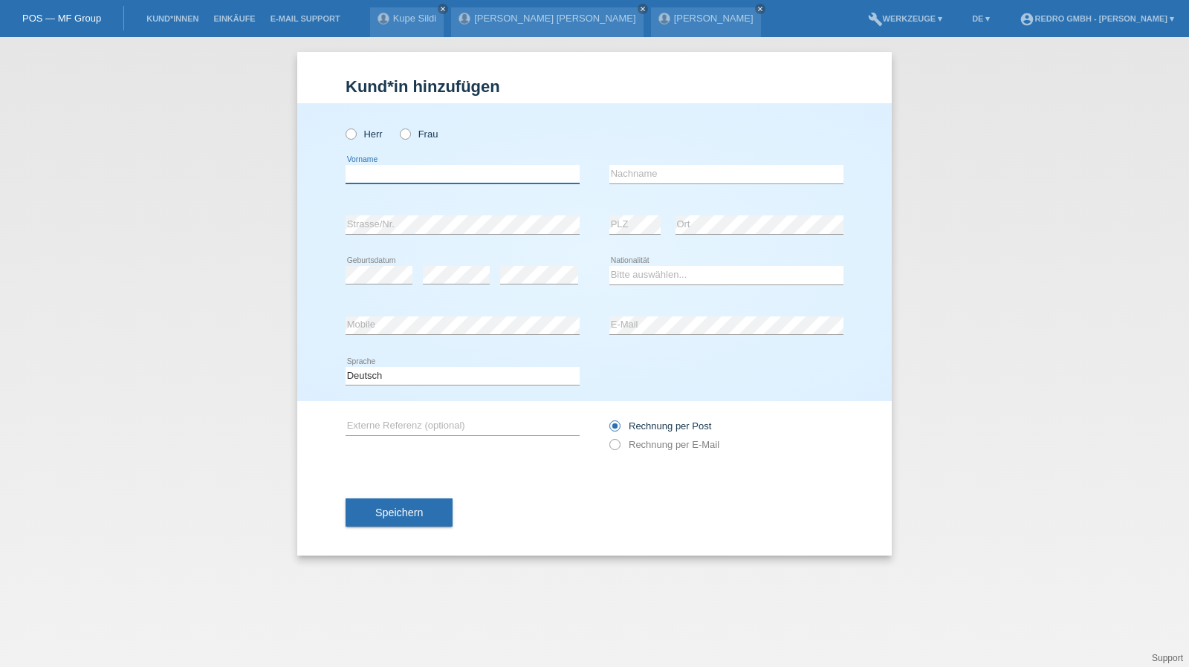
click at [386, 178] on input "text" at bounding box center [462, 174] width 234 height 19
type input "[PERSON_NAME]"
type input "[PERSON_NAME] [PERSON_NAME]"
